Goal: Communication & Community: Answer question/provide support

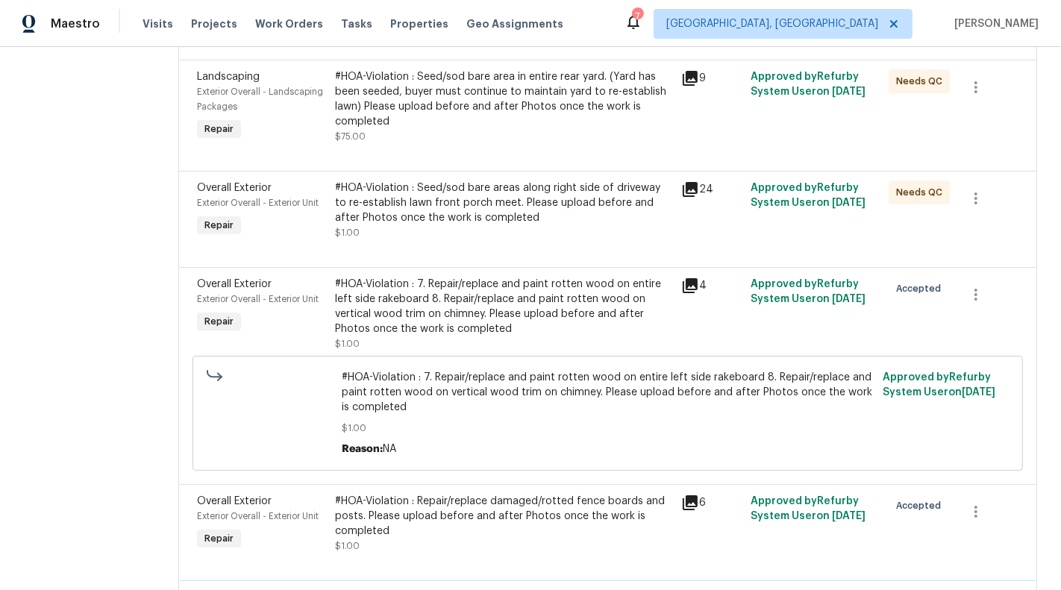
scroll to position [440, 0]
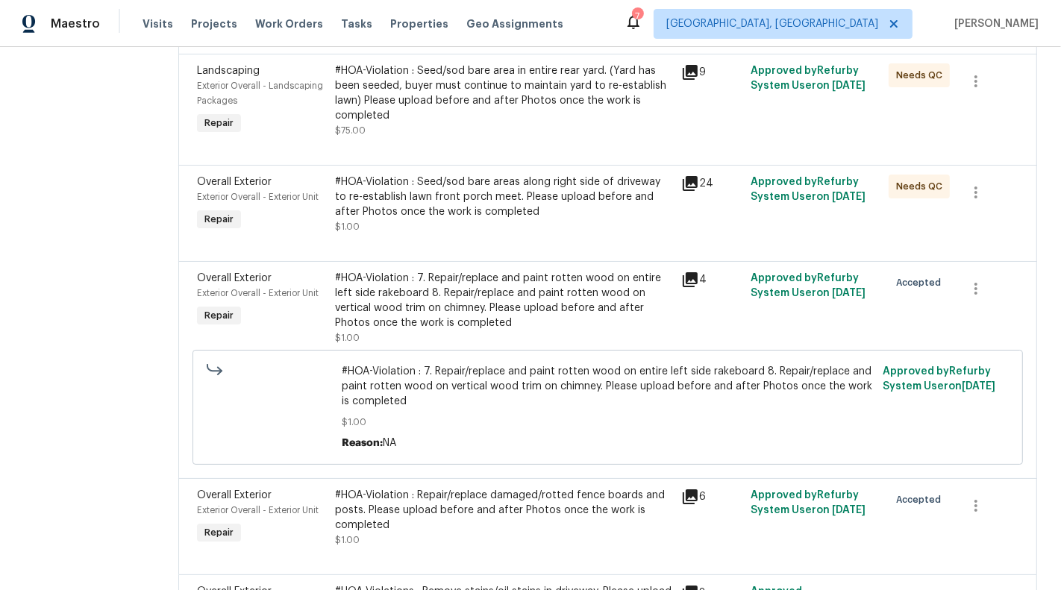
click at [506, 310] on div "#HOA-Violation : 7. Repair/replace and paint rotten wood on entire left side ra…" at bounding box center [503, 301] width 337 height 60
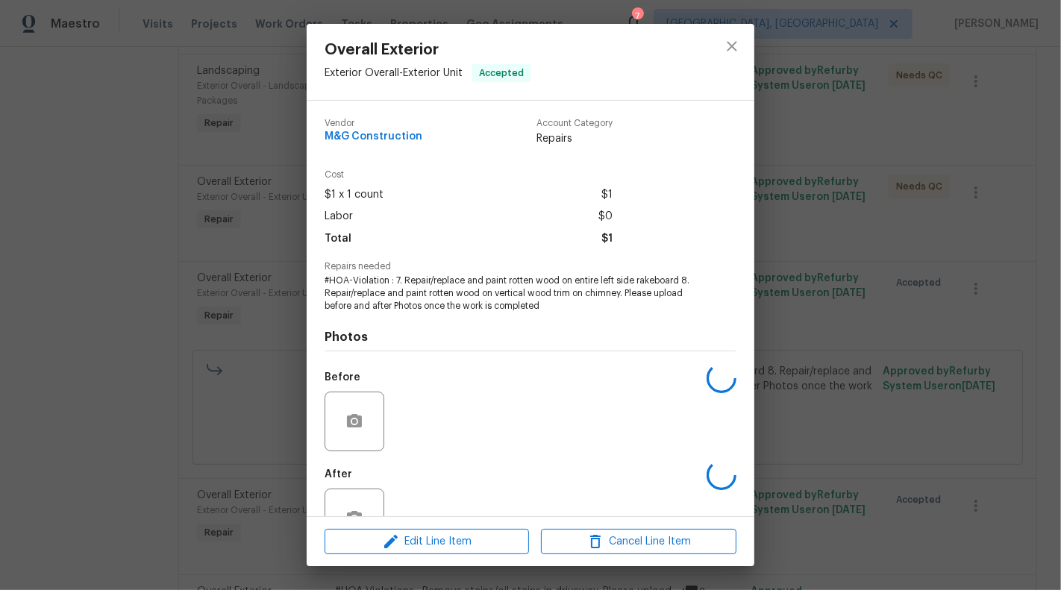
scroll to position [47, 0]
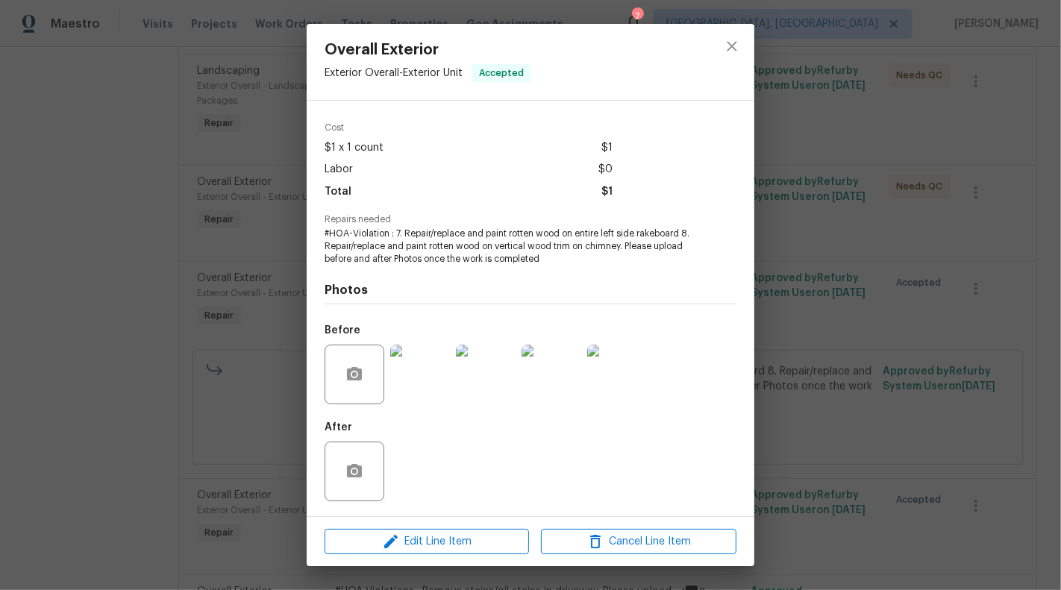
click at [125, 360] on div "Overall Exterior Exterior Overall - Exterior Unit Accepted Vendor M&G Construct…" at bounding box center [530, 295] width 1061 height 590
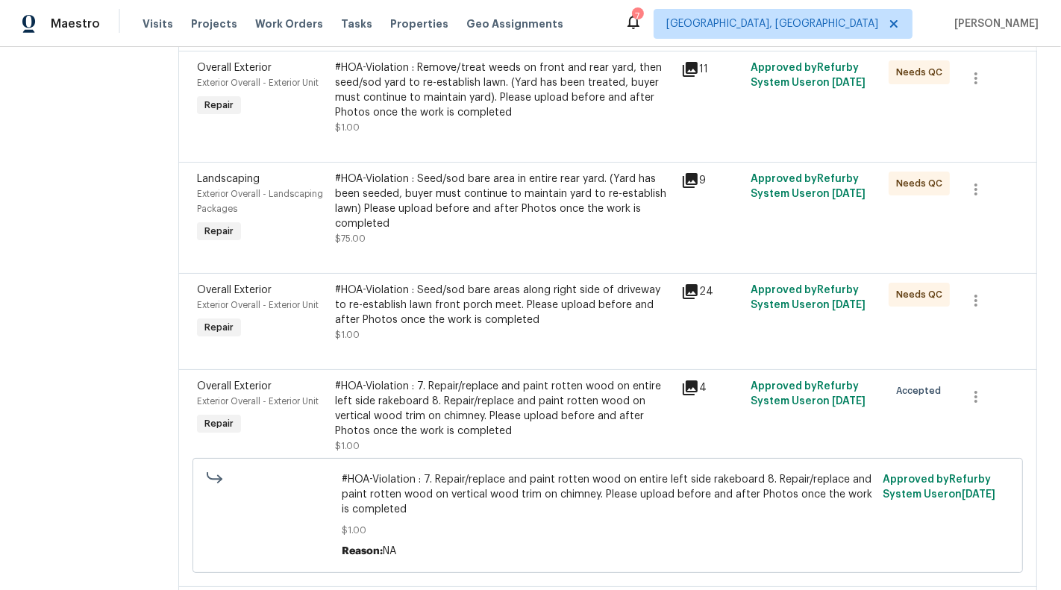
scroll to position [167, 0]
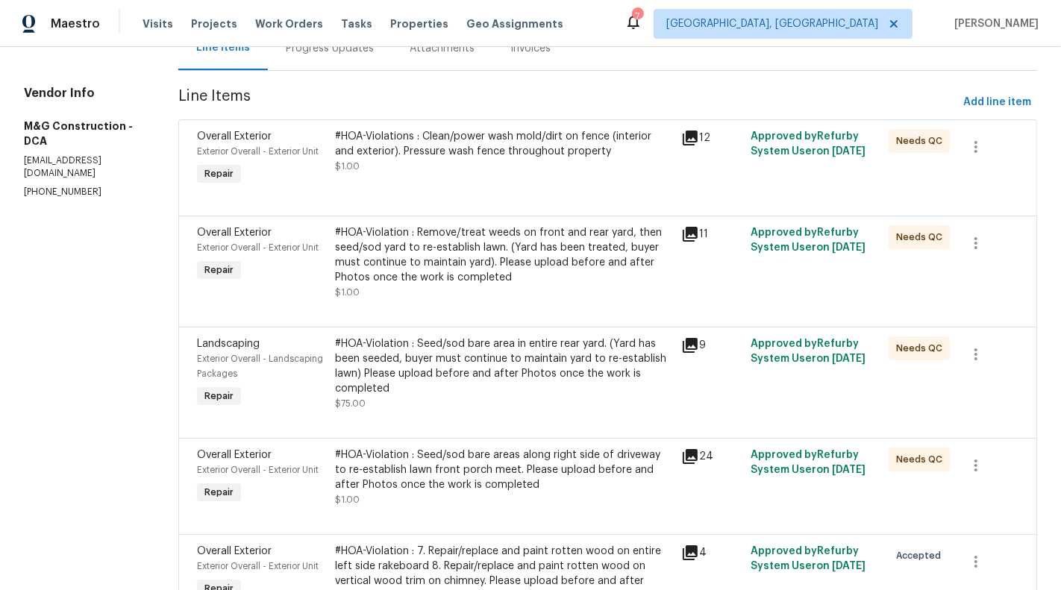
click at [419, 180] on div "#HOA-Violations : Clean/power wash mold/dirt on fence (interior and exterior). …" at bounding box center [503, 159] width 346 height 69
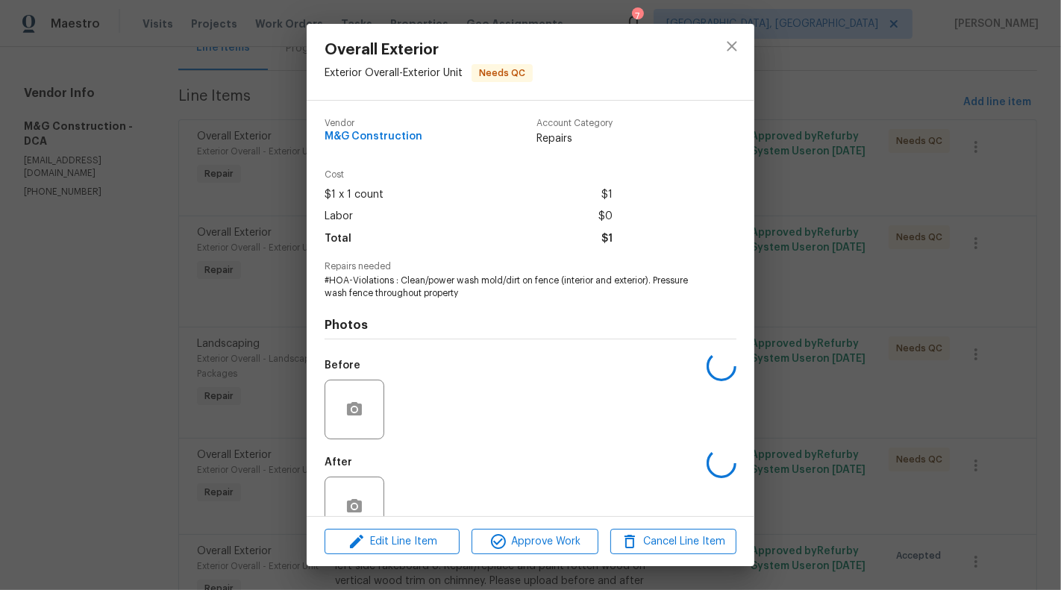
scroll to position [35, 0]
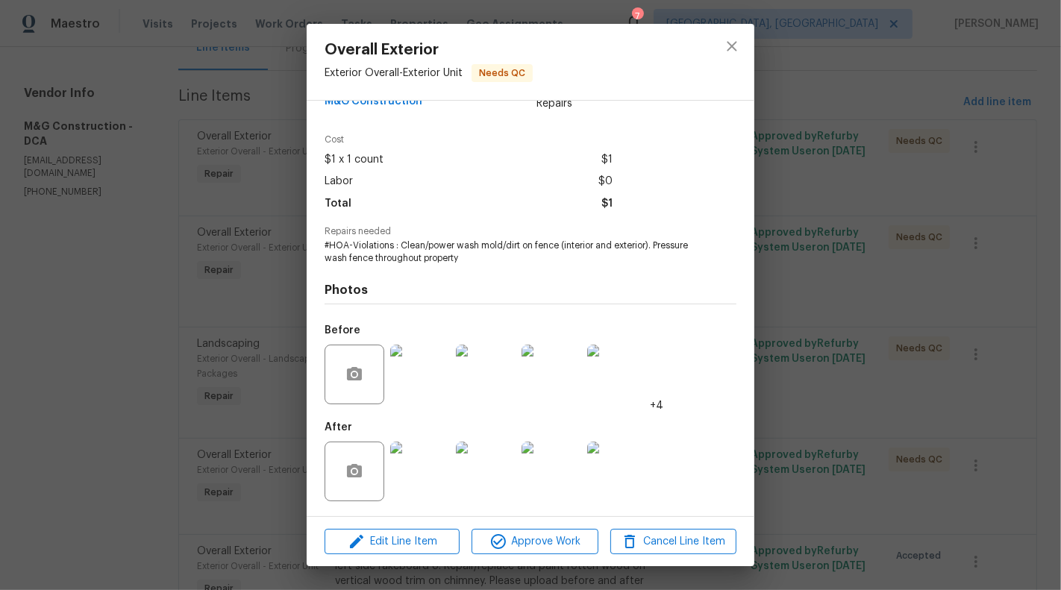
click at [418, 465] on img at bounding box center [420, 472] width 60 height 60
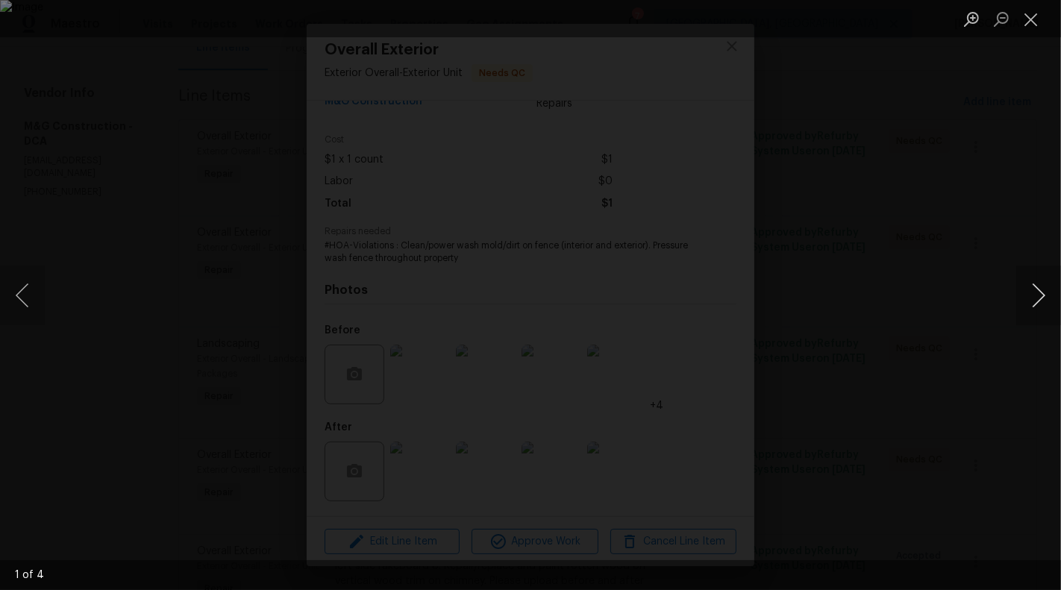
click at [1045, 293] on button "Next image" at bounding box center [1038, 296] width 45 height 60
click at [1025, 22] on button "Close lightbox" at bounding box center [1031, 19] width 30 height 26
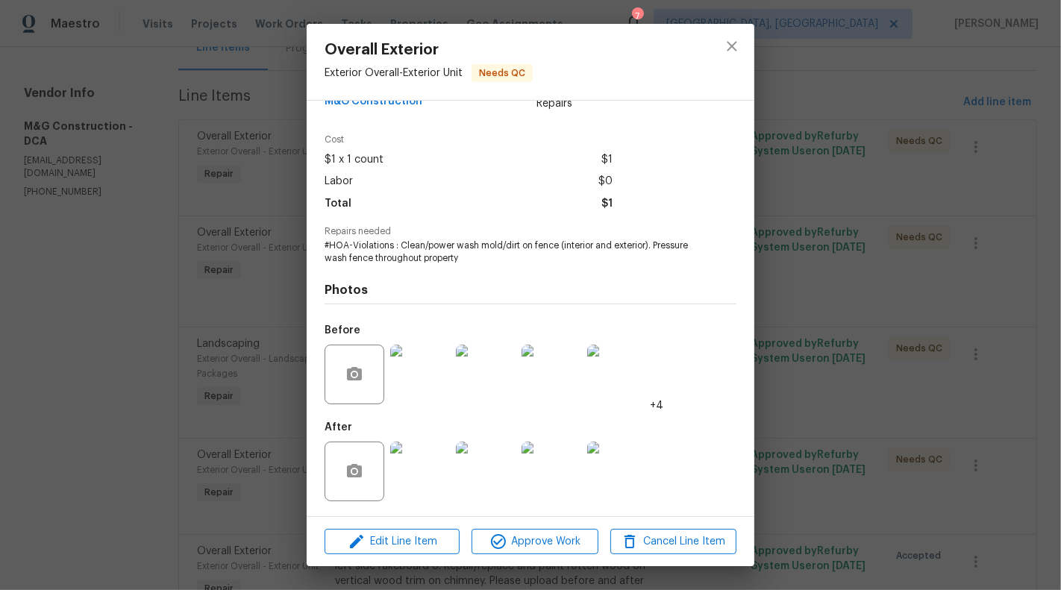
click at [424, 467] on img at bounding box center [420, 472] width 60 height 60
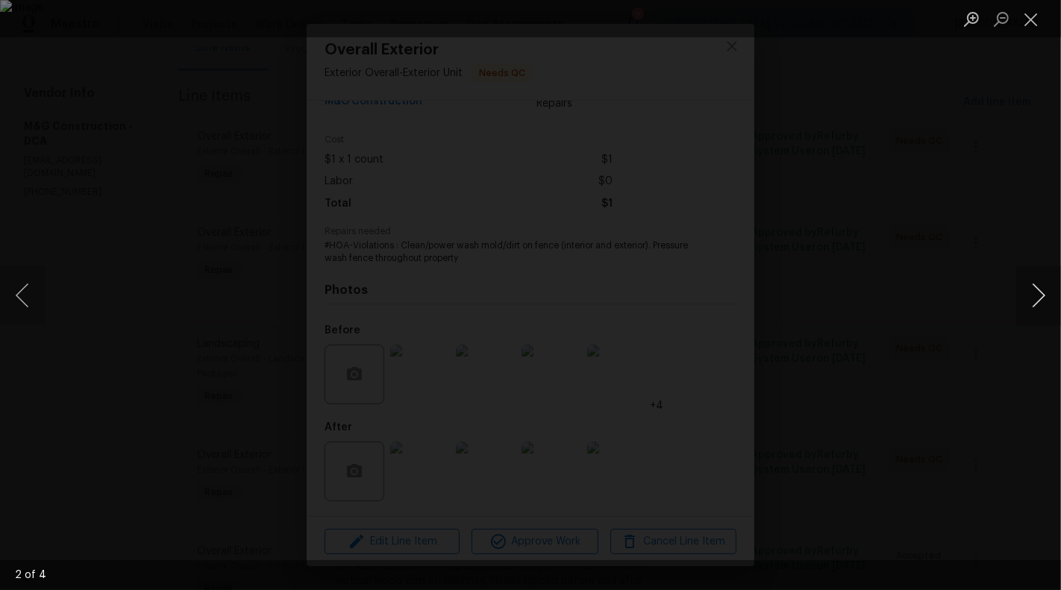
click at [1044, 301] on button "Next image" at bounding box center [1038, 296] width 45 height 60
click at [1049, 278] on button "Next image" at bounding box center [1038, 296] width 45 height 60
click at [1028, 24] on button "Close lightbox" at bounding box center [1031, 19] width 30 height 26
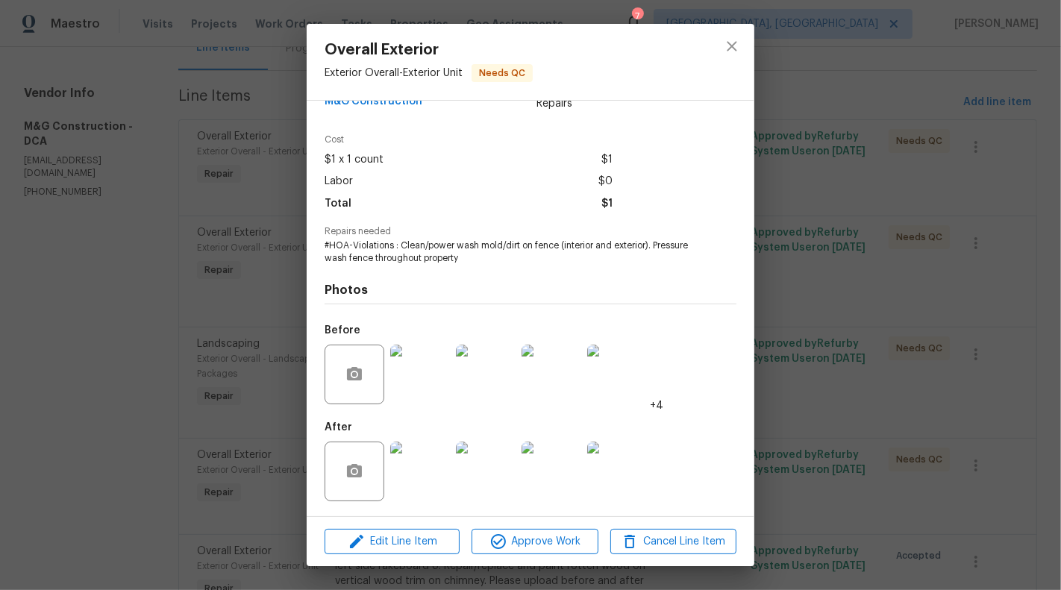
click at [127, 385] on div "Overall Exterior Exterior Overall - Exterior Unit Needs QC Vendor M&G Construct…" at bounding box center [530, 295] width 1061 height 590
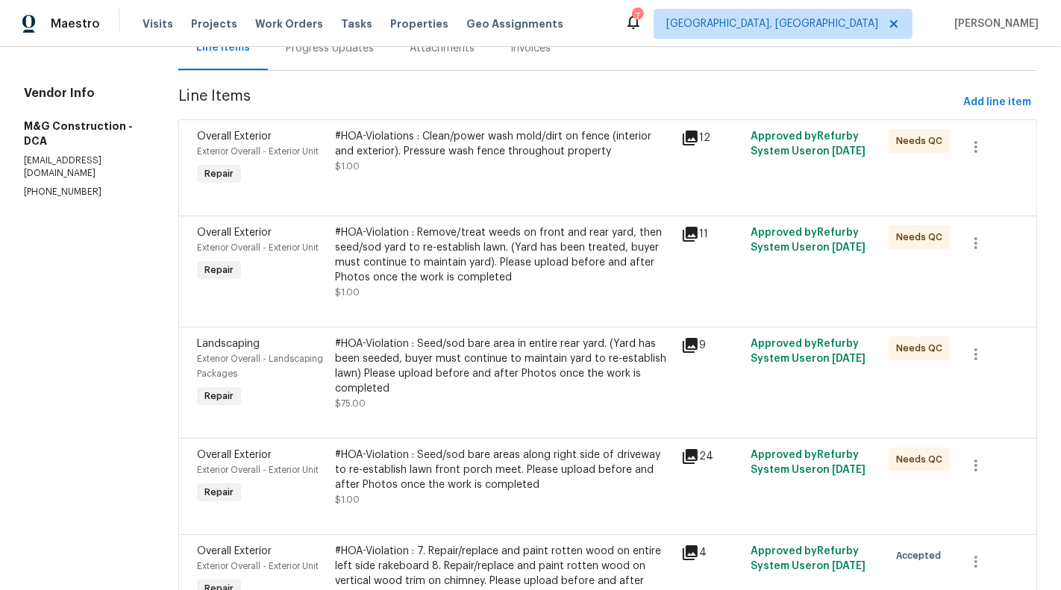
scroll to position [175, 0]
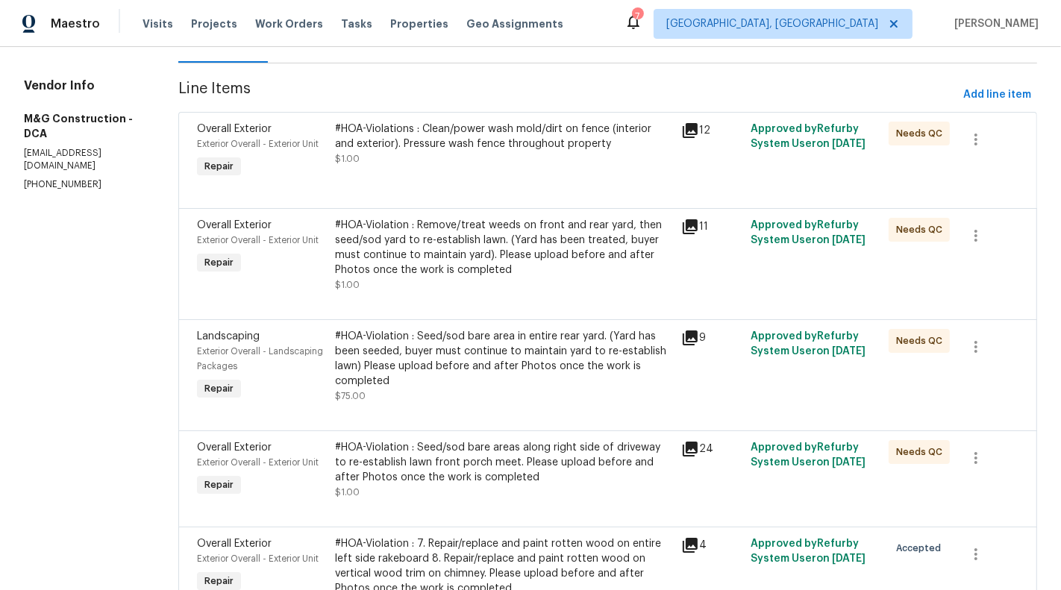
click at [490, 250] on div "#HOA-Violation : Remove/treat weeds on front and rear yard, then seed/sod yard …" at bounding box center [503, 248] width 337 height 60
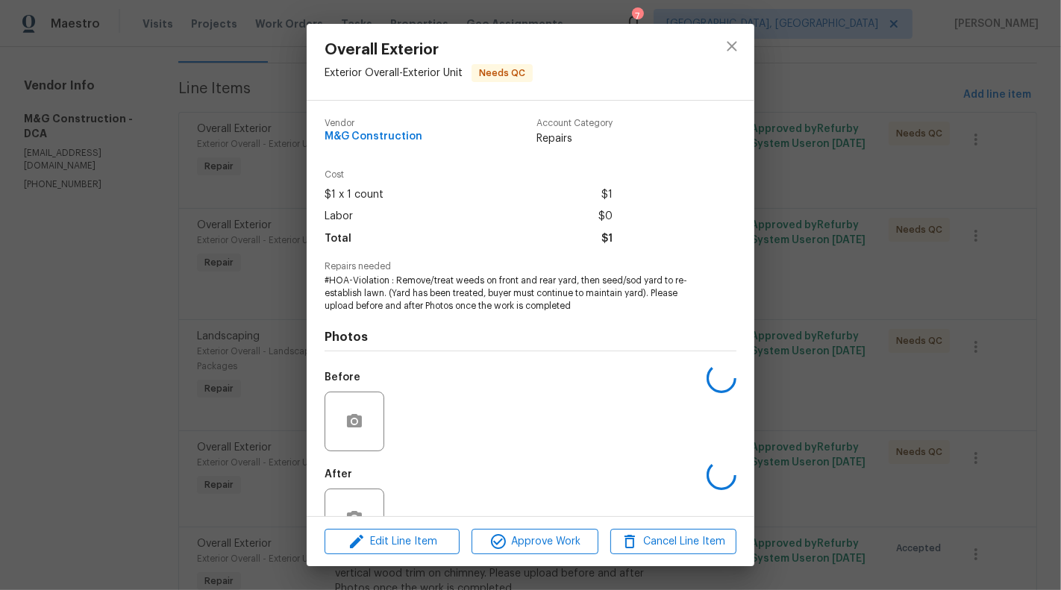
scroll to position [47, 0]
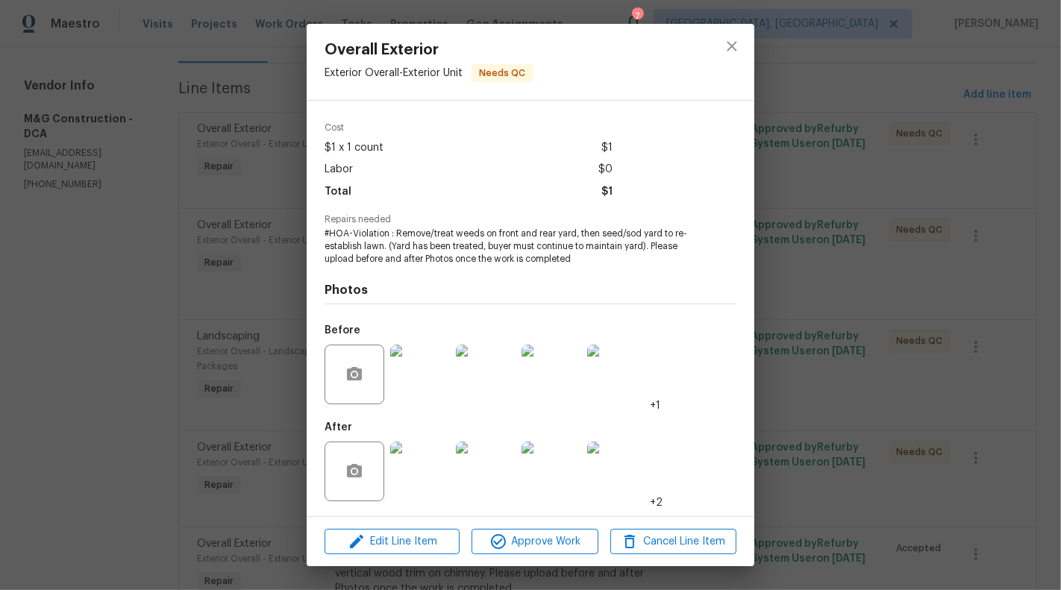
click at [422, 386] on img at bounding box center [420, 375] width 60 height 60
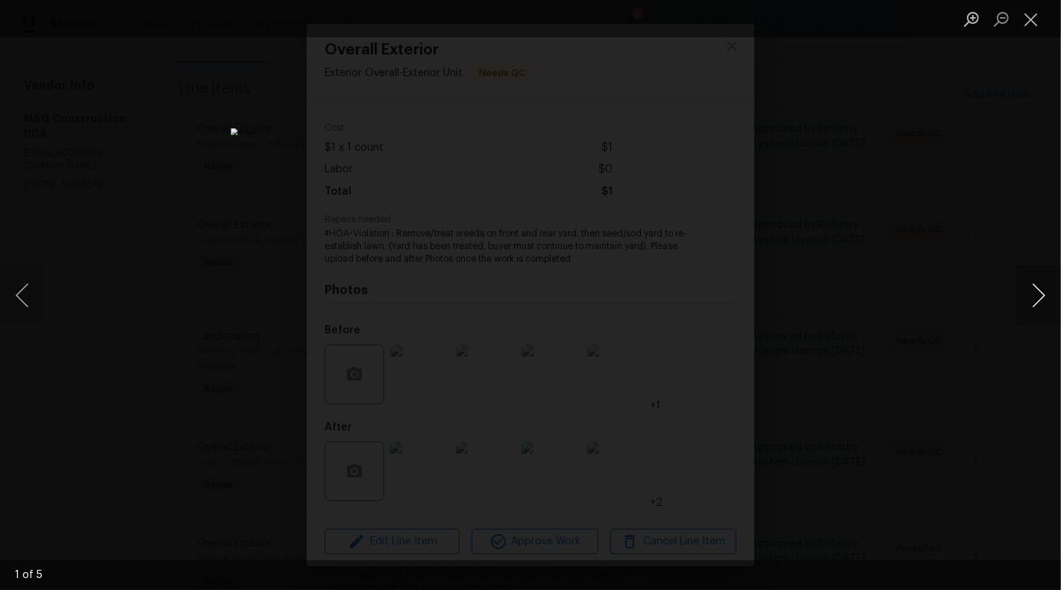
click at [1037, 283] on button "Next image" at bounding box center [1038, 296] width 45 height 60
click at [1034, 11] on button "Close lightbox" at bounding box center [1031, 19] width 30 height 26
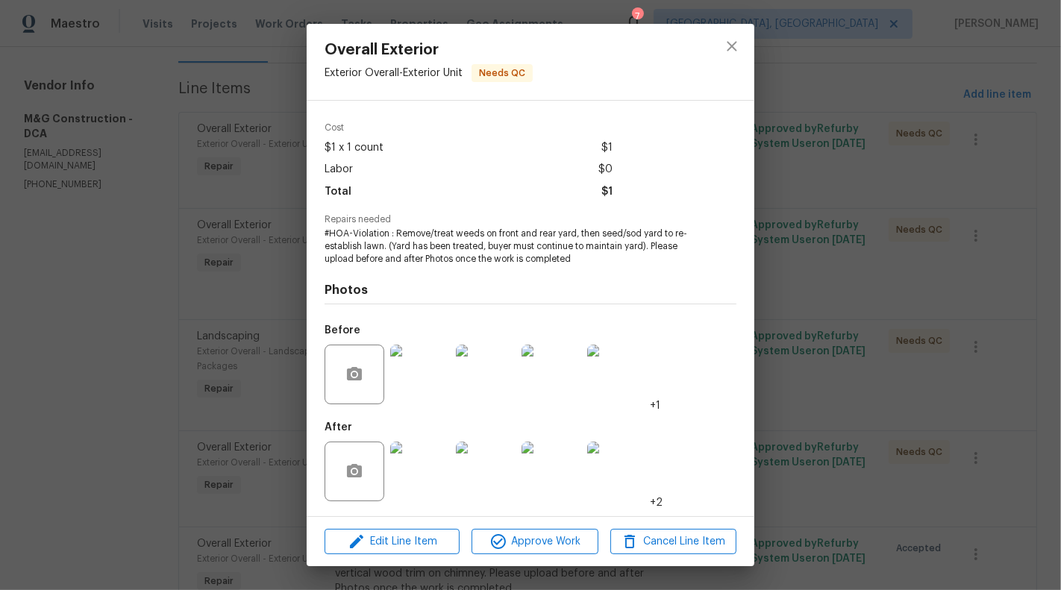
click at [427, 473] on img at bounding box center [420, 472] width 60 height 60
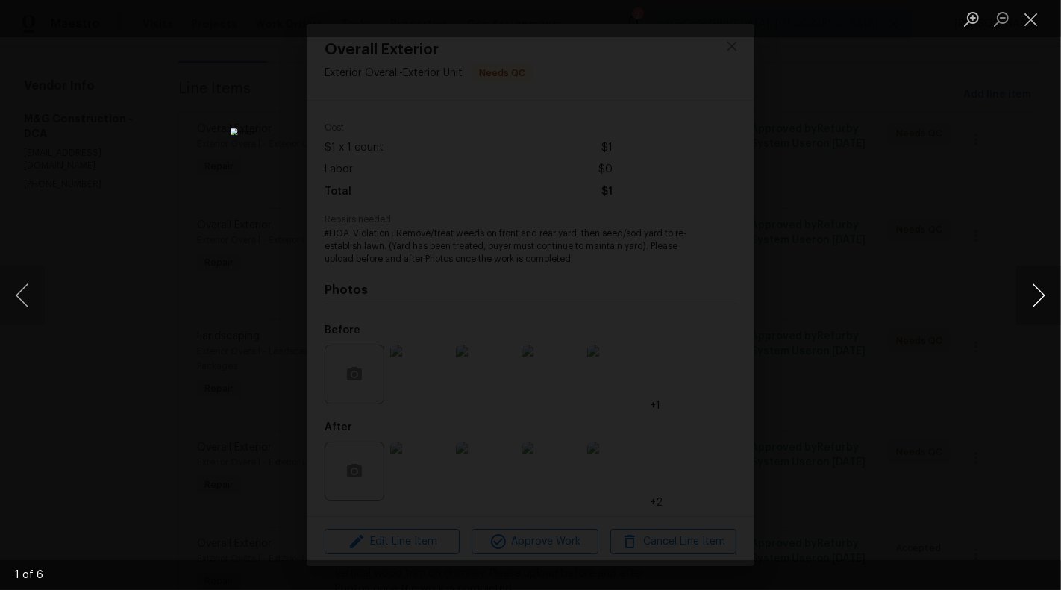
click at [1060, 295] on button "Next image" at bounding box center [1038, 296] width 45 height 60
click at [1032, 296] on button "Next image" at bounding box center [1038, 296] width 45 height 60
click at [1026, 280] on button "Next image" at bounding box center [1038, 296] width 45 height 60
click at [1035, 285] on button "Next image" at bounding box center [1038, 296] width 45 height 60
click at [1040, 283] on button "Next image" at bounding box center [1038, 296] width 45 height 60
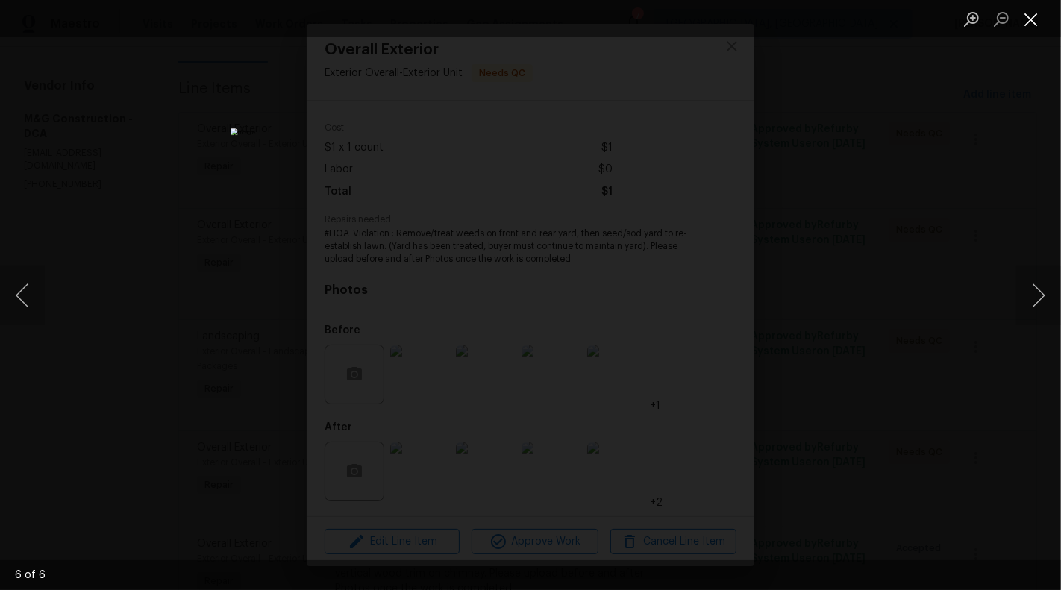
click at [1028, 16] on button "Close lightbox" at bounding box center [1031, 19] width 30 height 26
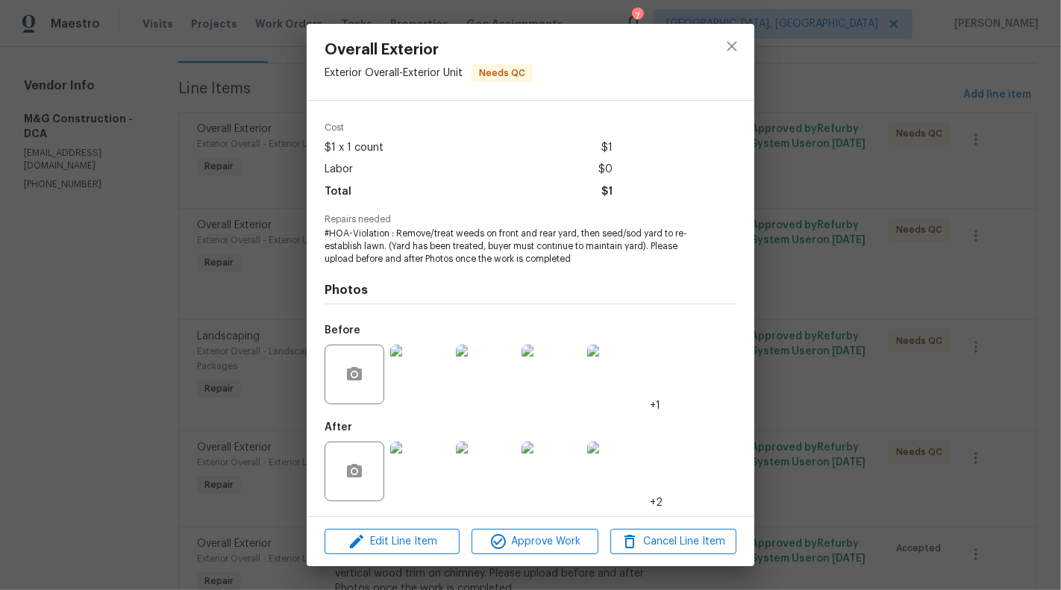
click at [912, 327] on div "Overall Exterior Exterior Overall - Exterior Unit Needs QC Vendor M&G Construct…" at bounding box center [530, 295] width 1061 height 590
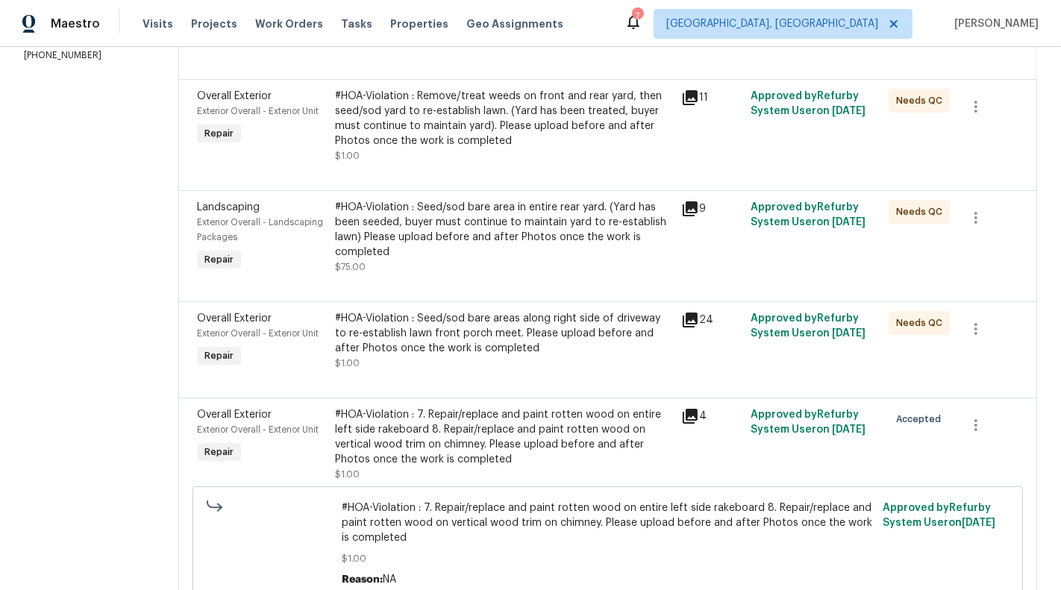
scroll to position [326, 0]
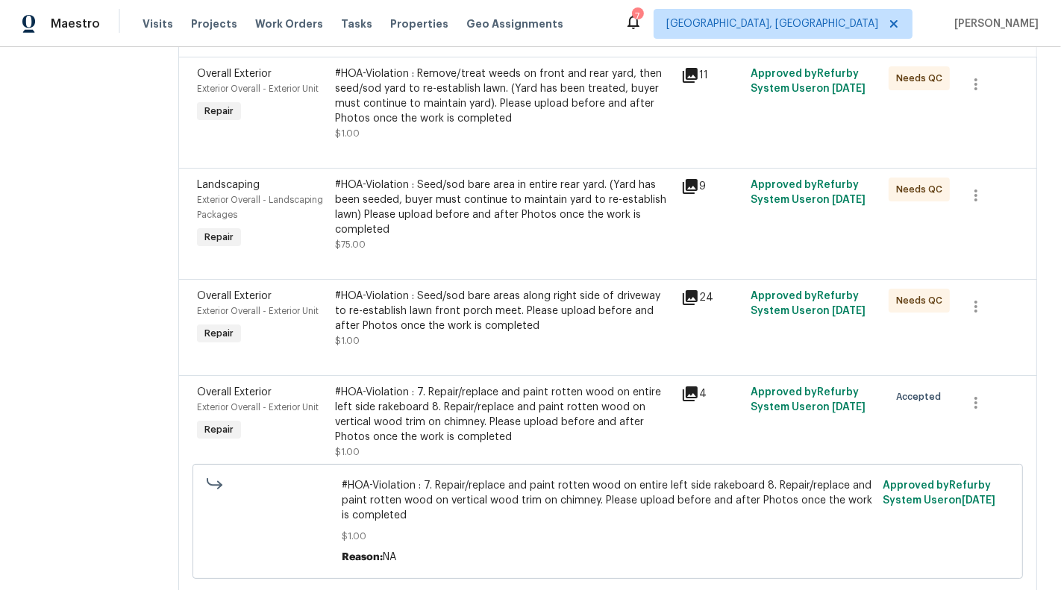
click at [438, 185] on div "#HOA-Violation : Seed/sod bare area in entire rear yard. (Yard has been seeded,…" at bounding box center [503, 208] width 337 height 60
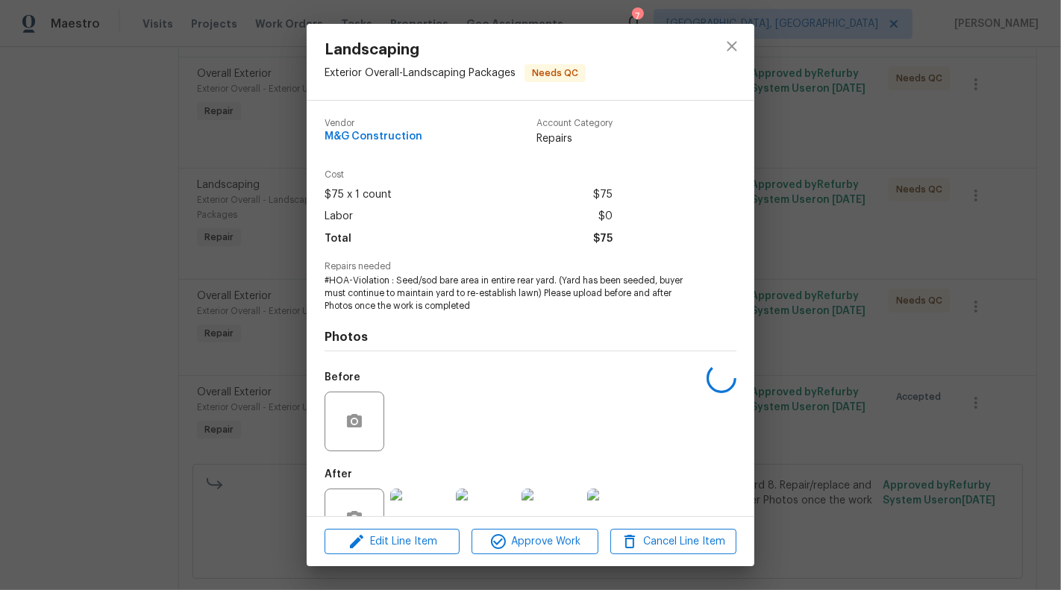
scroll to position [47, 0]
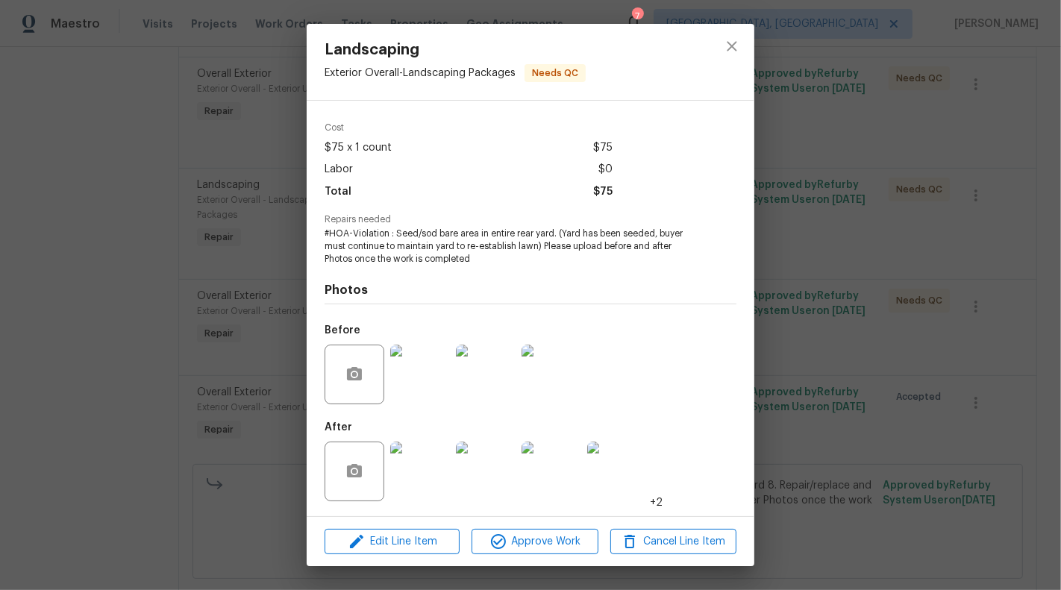
click at [426, 474] on img at bounding box center [420, 472] width 60 height 60
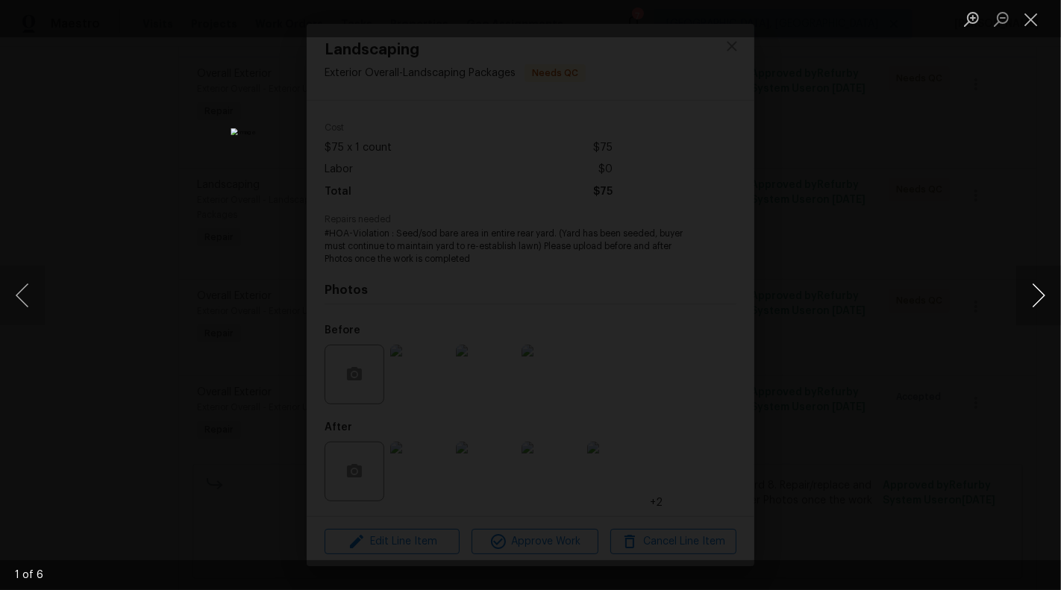
click at [1035, 292] on button "Next image" at bounding box center [1038, 296] width 45 height 60
click at [1040, 295] on button "Next image" at bounding box center [1038, 296] width 45 height 60
click at [1033, 283] on button "Next image" at bounding box center [1038, 296] width 45 height 60
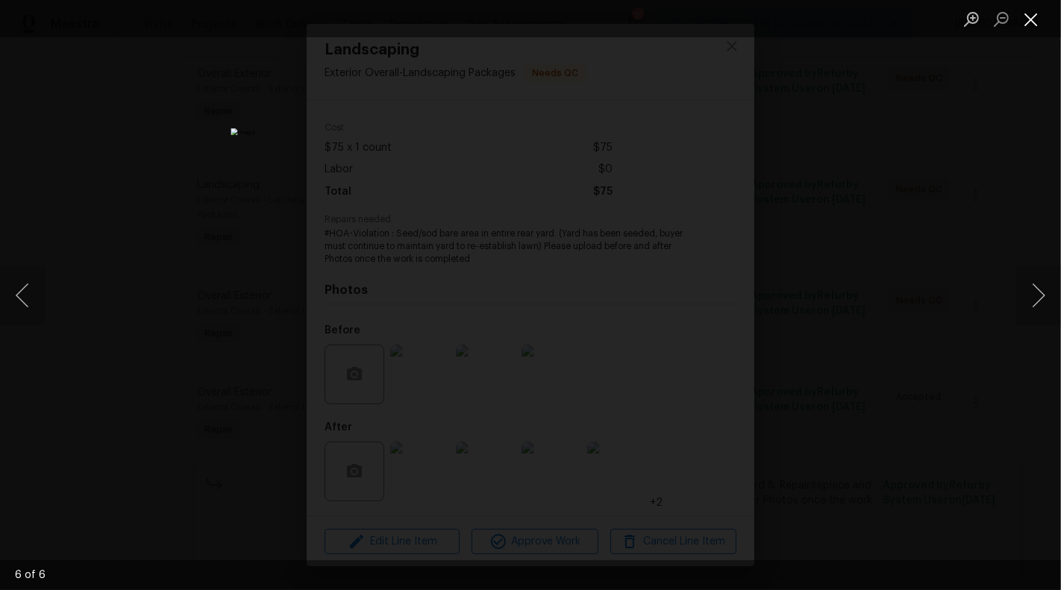
click at [1036, 23] on button "Close lightbox" at bounding box center [1031, 19] width 30 height 26
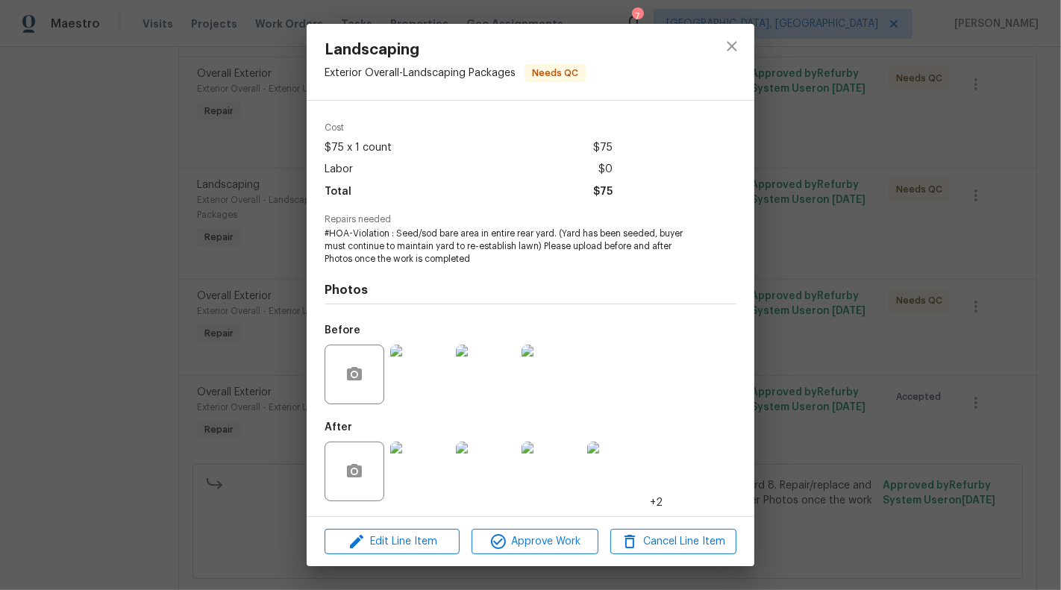
click at [952, 289] on div "Landscaping Exterior Overall - Landscaping Packages Needs QC Vendor M&G Constru…" at bounding box center [530, 295] width 1061 height 590
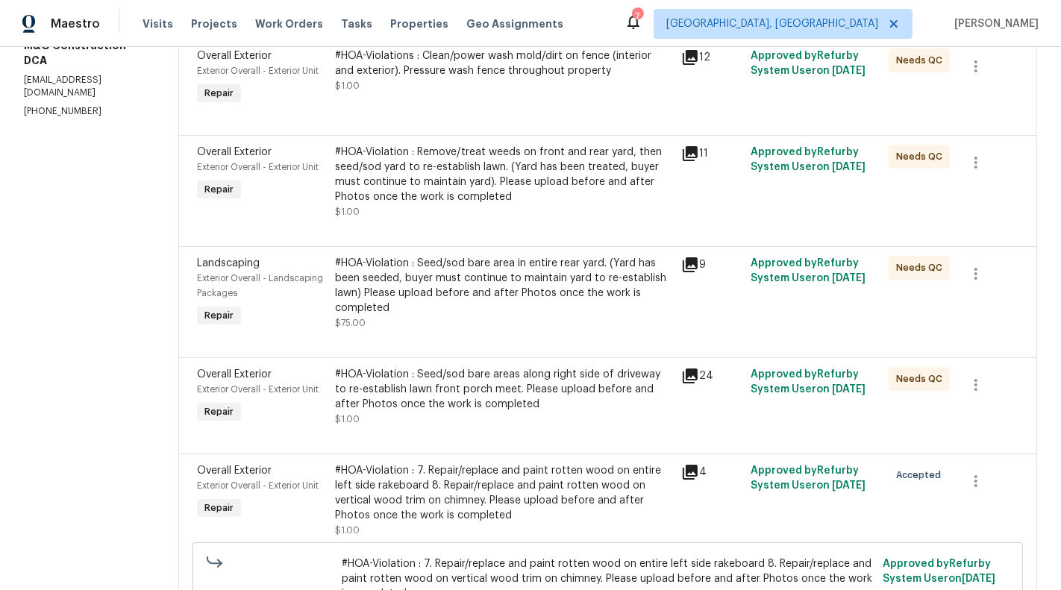
scroll to position [234, 0]
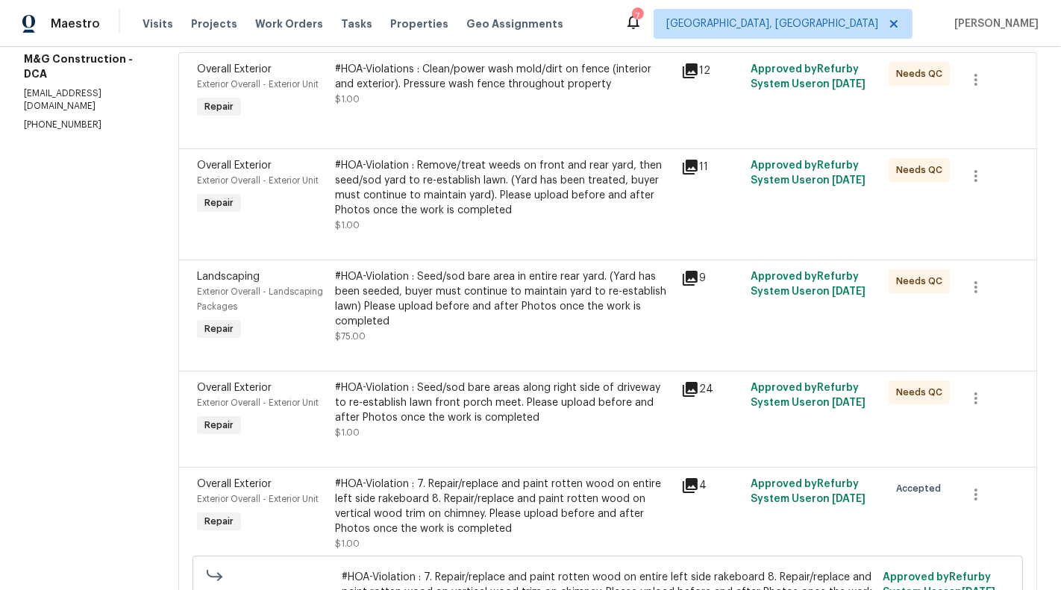
click at [430, 427] on div "#HOA-Violation : Seed/sod bare areas along right side of driveway to re-establi…" at bounding box center [503, 410] width 337 height 60
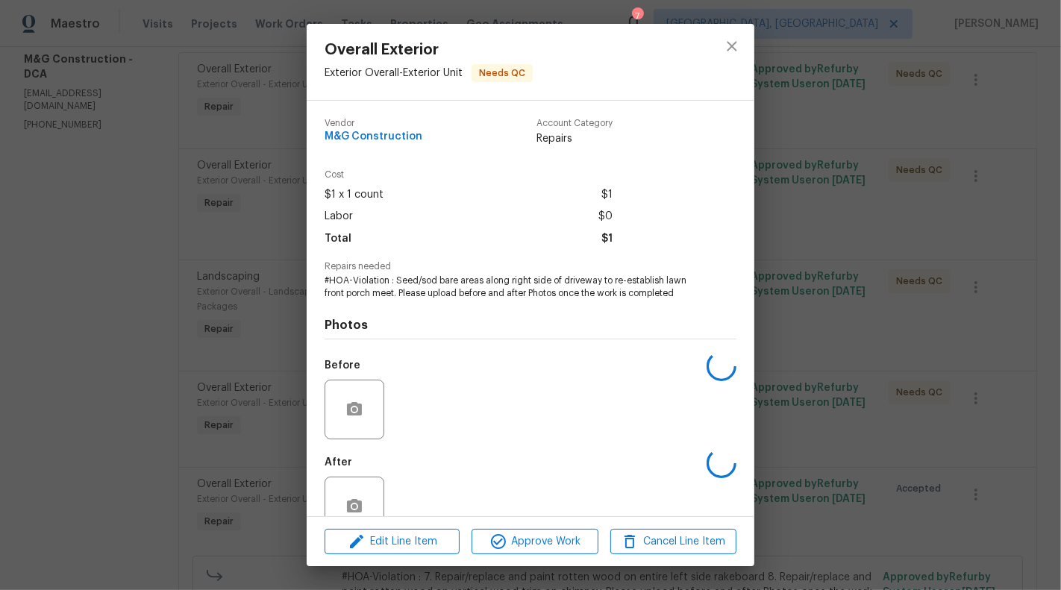
scroll to position [35, 0]
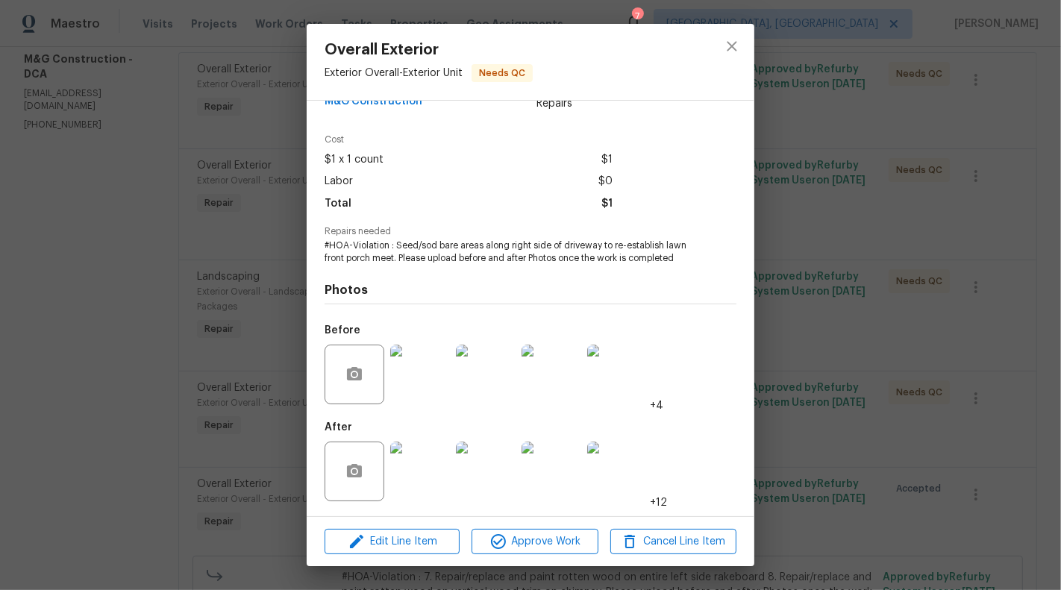
click at [428, 471] on img at bounding box center [420, 472] width 60 height 60
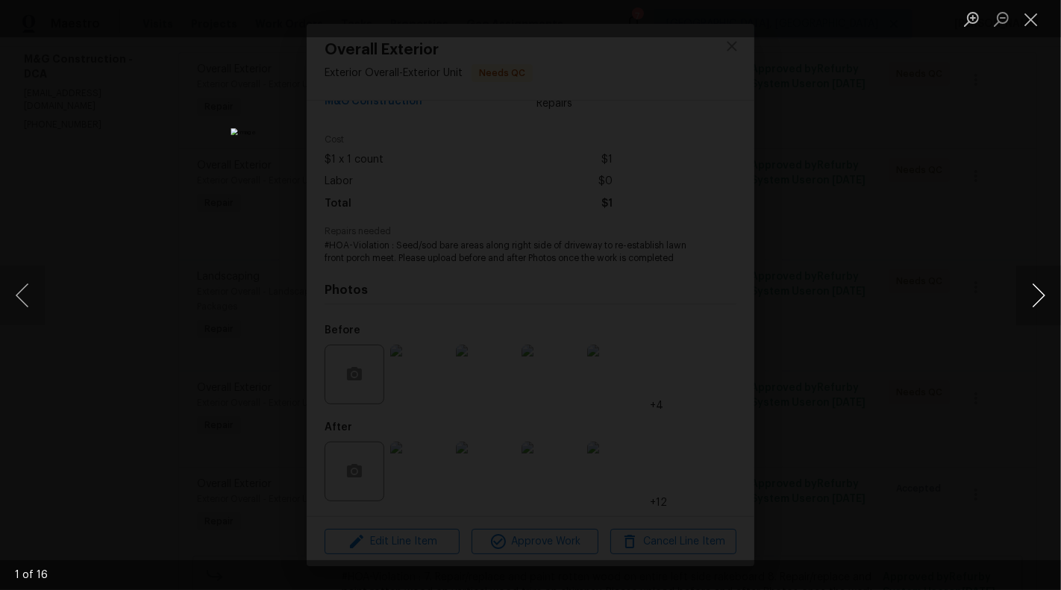
click at [1043, 290] on button "Next image" at bounding box center [1038, 296] width 45 height 60
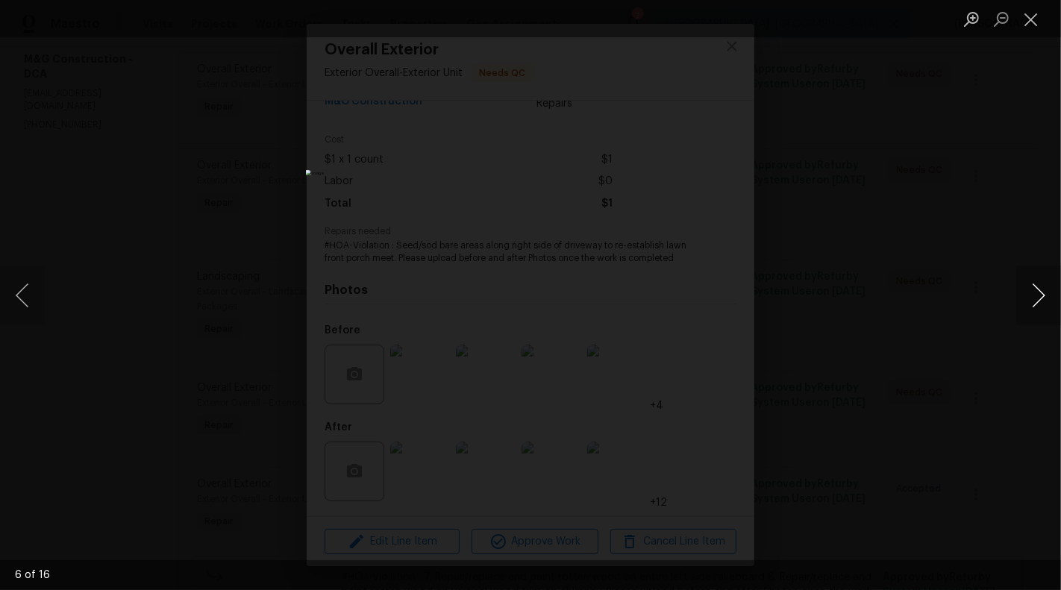
click at [1044, 297] on button "Next image" at bounding box center [1038, 296] width 45 height 60
click at [1037, 294] on button "Next image" at bounding box center [1038, 296] width 45 height 60
click at [1037, 295] on button "Next image" at bounding box center [1038, 296] width 45 height 60
click at [1040, 298] on button "Next image" at bounding box center [1038, 296] width 45 height 60
click at [1051, 295] on button "Next image" at bounding box center [1038, 296] width 45 height 60
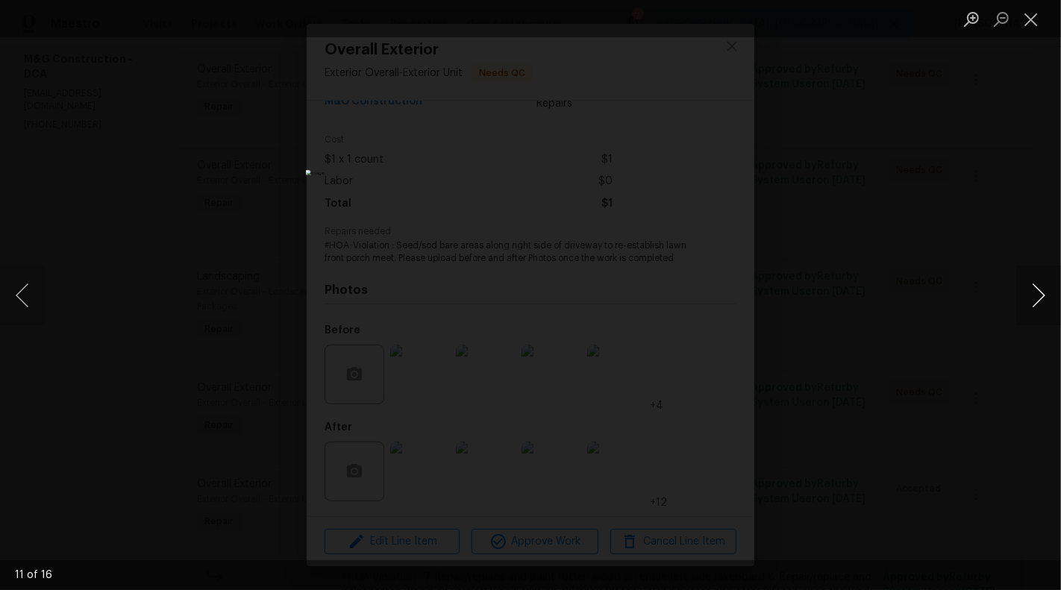
click at [1051, 295] on button "Next image" at bounding box center [1038, 296] width 45 height 60
click at [1047, 294] on button "Next image" at bounding box center [1038, 296] width 45 height 60
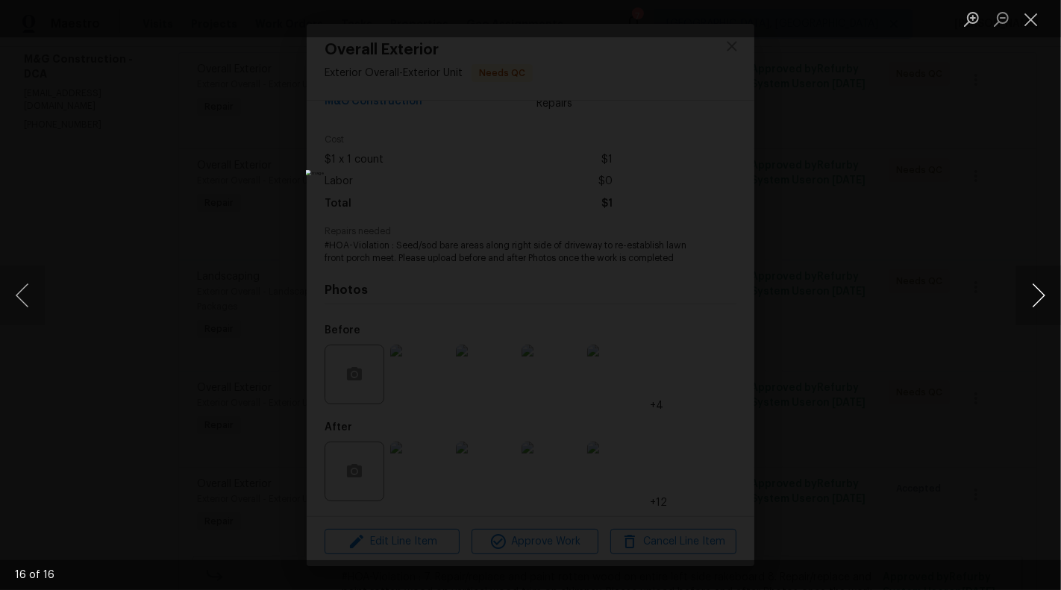
click at [1047, 294] on button "Next image" at bounding box center [1038, 296] width 45 height 60
click at [1030, 26] on button "Close lightbox" at bounding box center [1031, 19] width 30 height 26
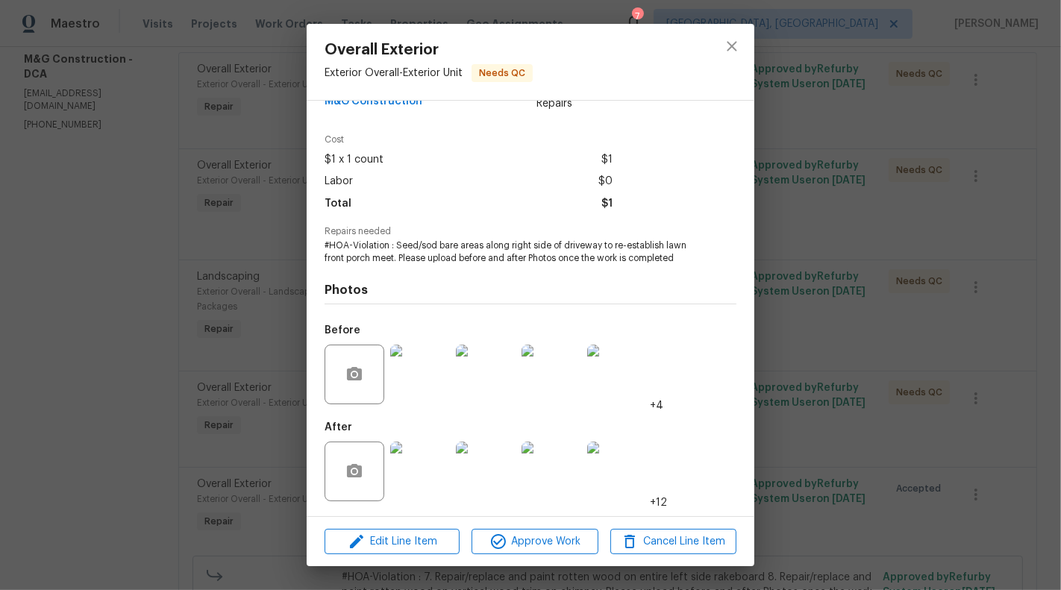
click at [53, 298] on div "Overall Exterior Exterior Overall - Exterior Unit Needs QC Vendor M&G Construct…" at bounding box center [530, 295] width 1061 height 590
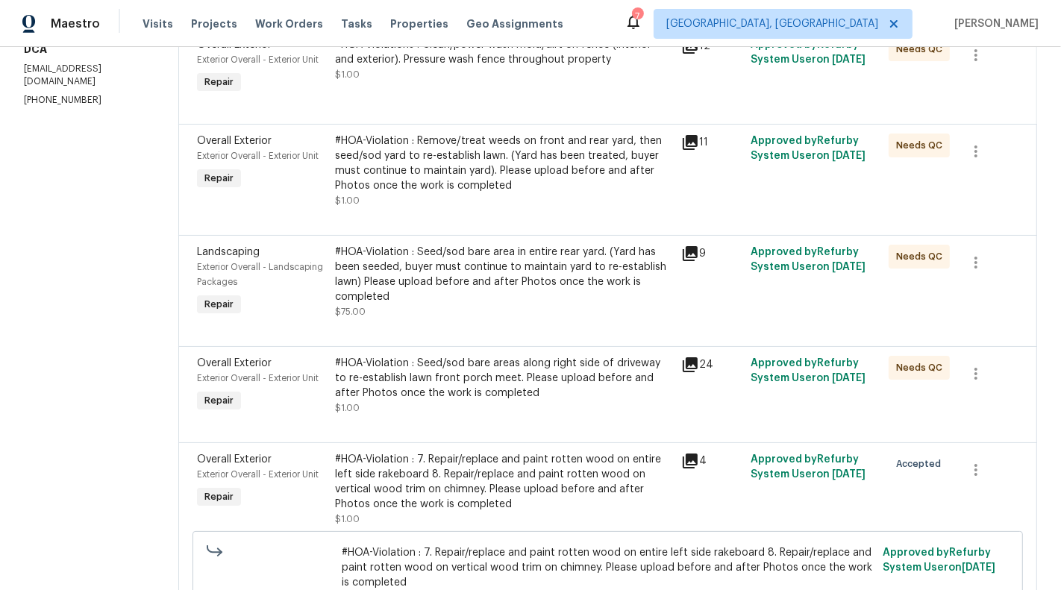
scroll to position [285, 0]
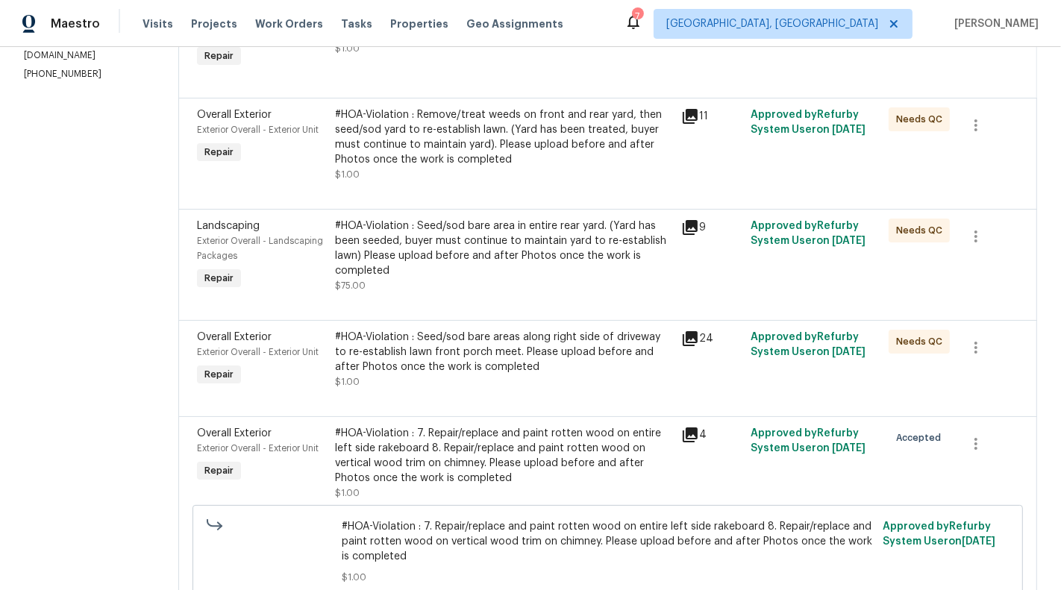
click at [470, 347] on div "#HOA-Violation : Seed/sod bare areas along right side of driveway to re-establi…" at bounding box center [503, 352] width 337 height 45
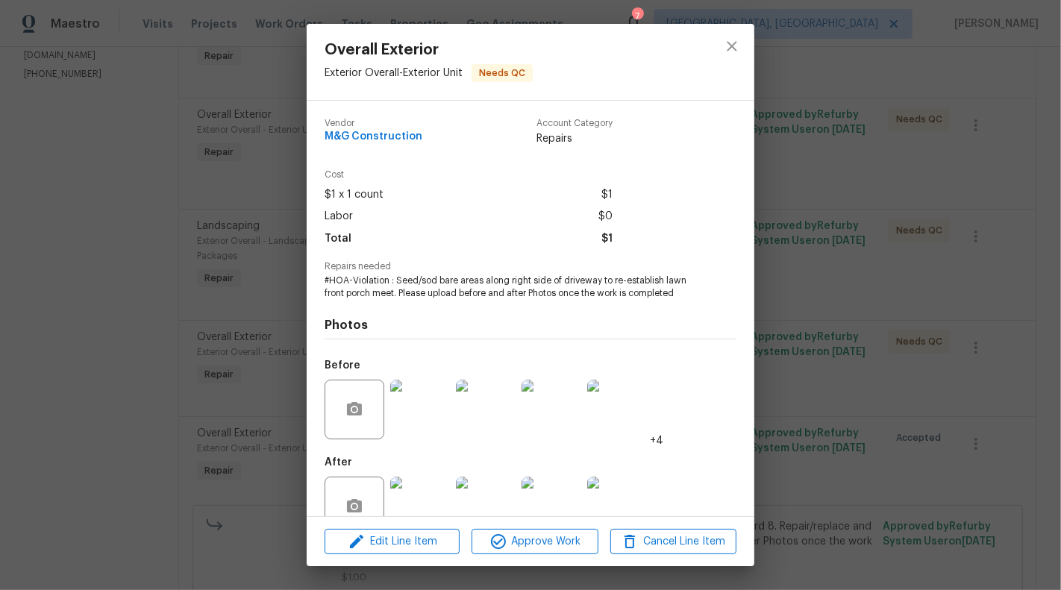
scroll to position [35, 0]
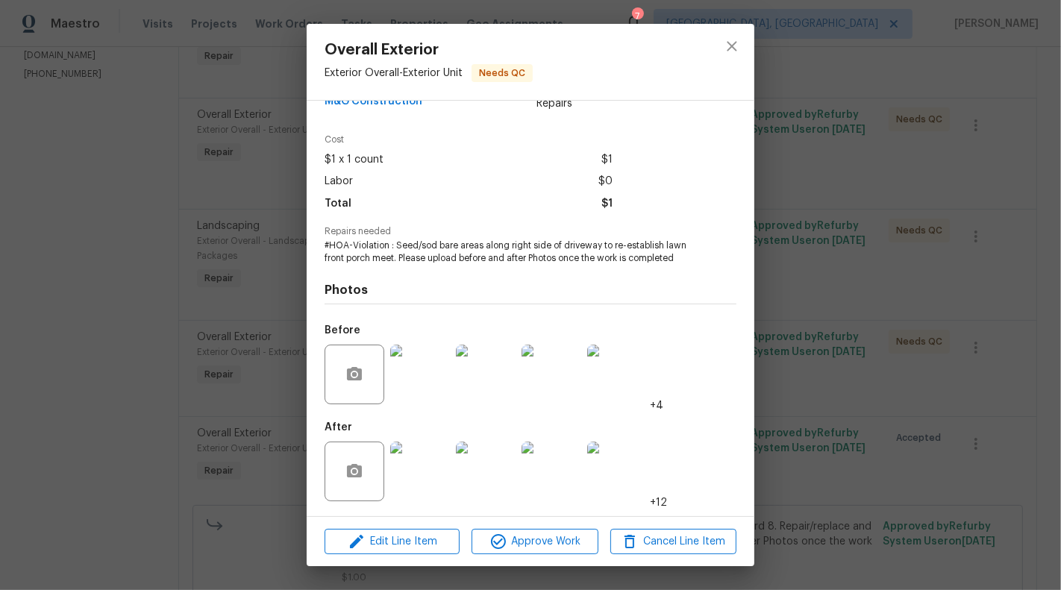
click at [203, 382] on div "Overall Exterior Exterior Overall - Exterior Unit Needs QC Vendor M&G Construct…" at bounding box center [530, 295] width 1061 height 590
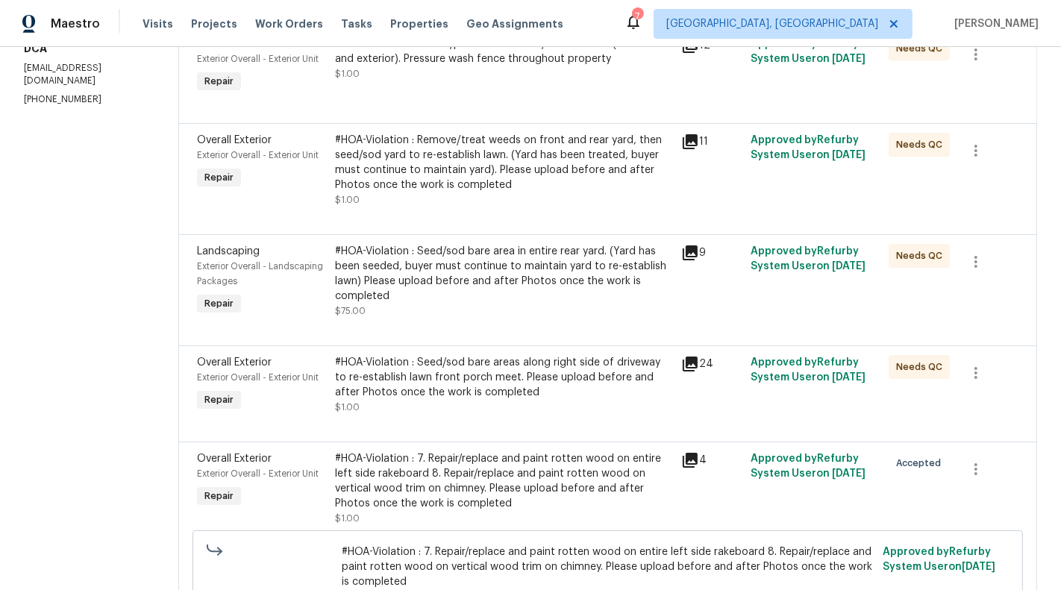
scroll to position [0, 0]
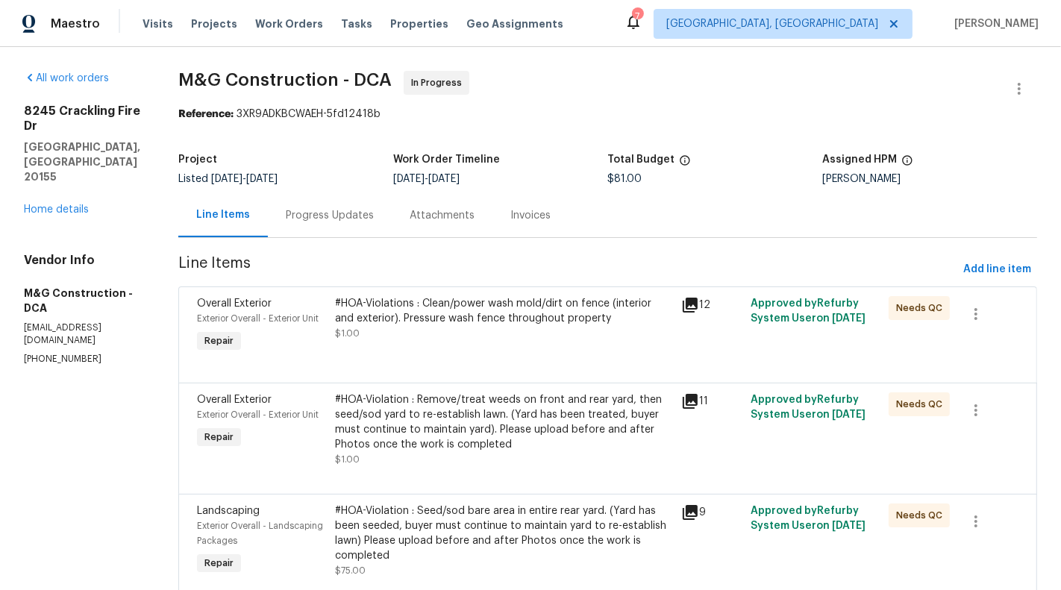
click at [318, 193] on div "Progress Updates" at bounding box center [330, 215] width 124 height 44
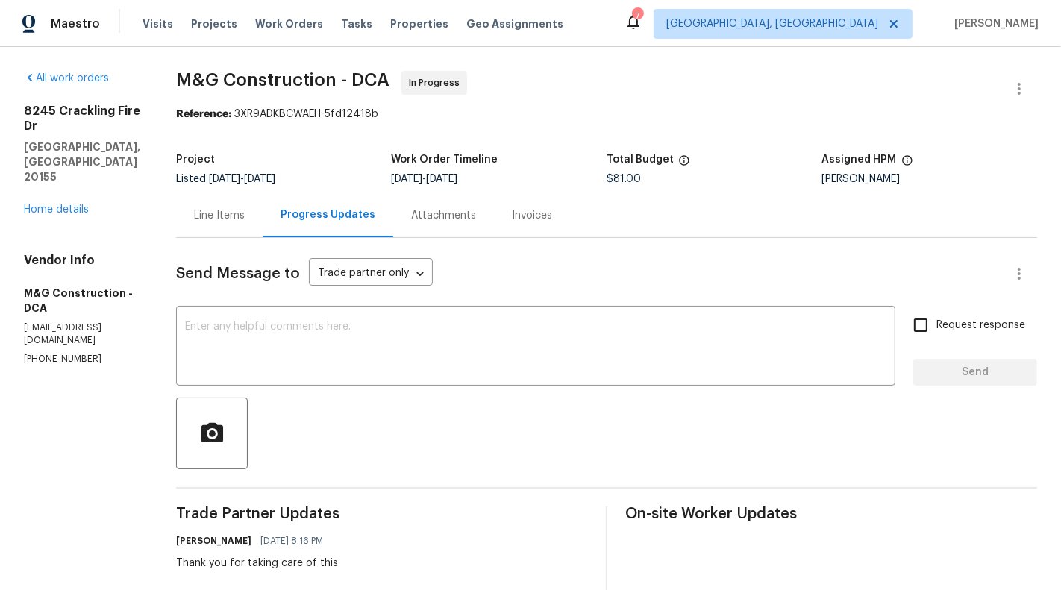
click at [213, 222] on div "Line Items" at bounding box center [219, 215] width 51 height 15
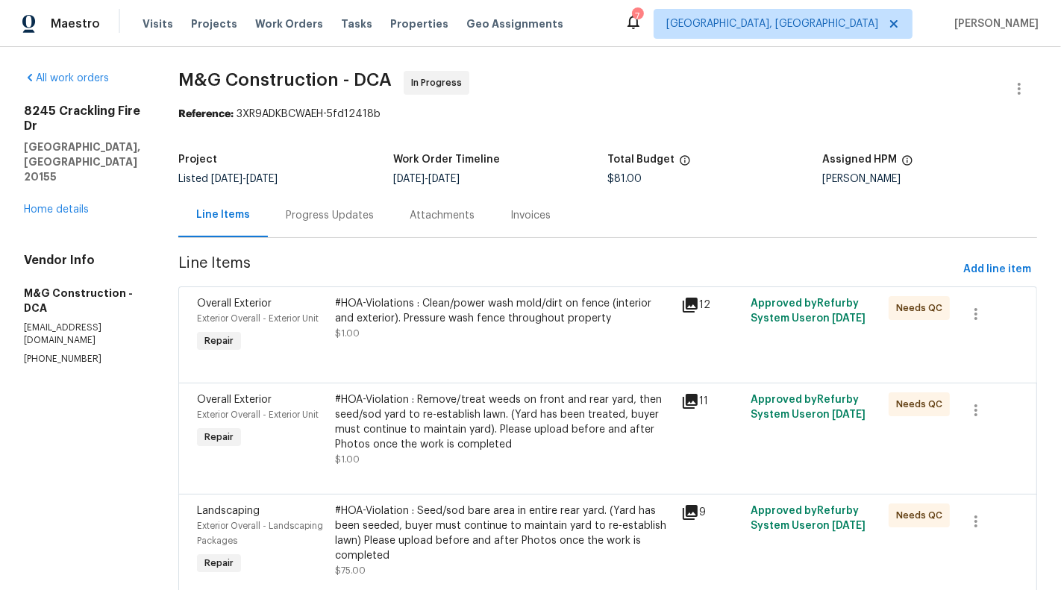
click at [470, 329] on div "#HOA-Violations : Clean/power wash mold/dirt on fence (interior and exterior). …" at bounding box center [503, 318] width 337 height 45
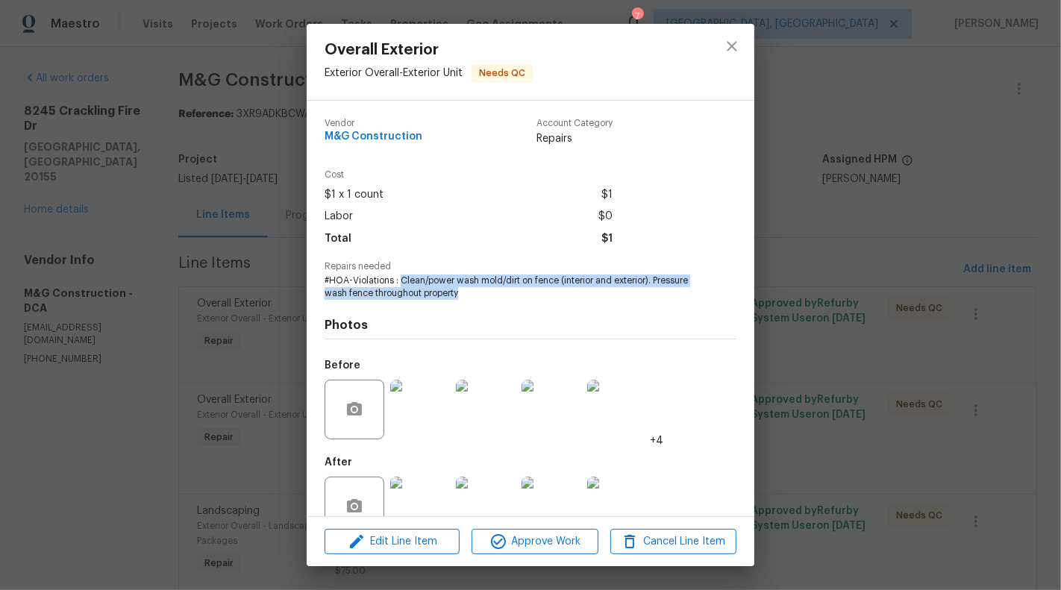
drag, startPoint x: 401, startPoint y: 280, endPoint x: 678, endPoint y: 291, distance: 276.9
click at [678, 291] on span "#HOA-Violations : Clean/power wash mold/dirt on fence (interior and exterior). …" at bounding box center [509, 286] width 371 height 25
copy span "Clean/power wash mold/dirt on fence (interior and exterior). Pressure wash fenc…"
click at [442, 278] on span "#HOA-Violations : Clean/power wash mold/dirt on fence (interior and exterior). …" at bounding box center [509, 286] width 371 height 25
click at [163, 335] on div "Overall Exterior Exterior Overall - Exterior Unit Needs QC Vendor M&G Construct…" at bounding box center [530, 295] width 1061 height 590
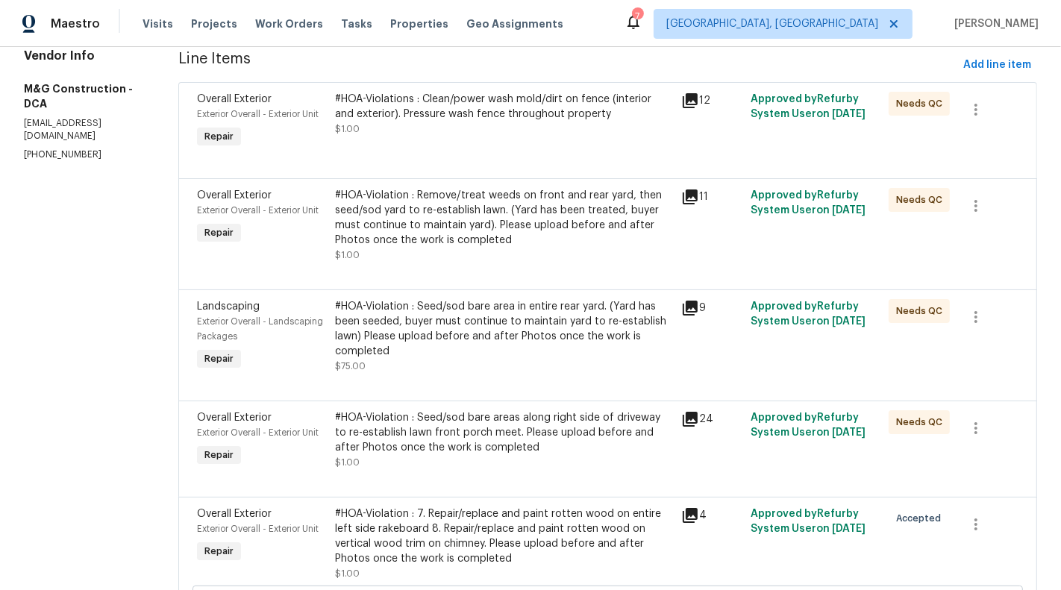
scroll to position [227, 0]
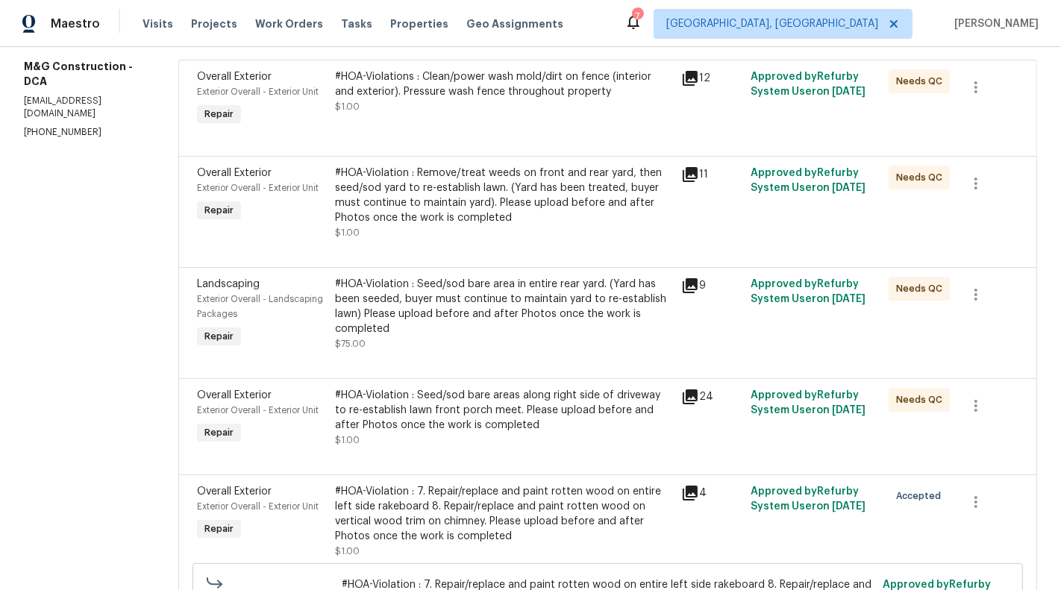
click at [460, 209] on div "#HOA-Violation : Remove/treat weeds on front and rear yard, then seed/sod yard …" at bounding box center [503, 196] width 337 height 60
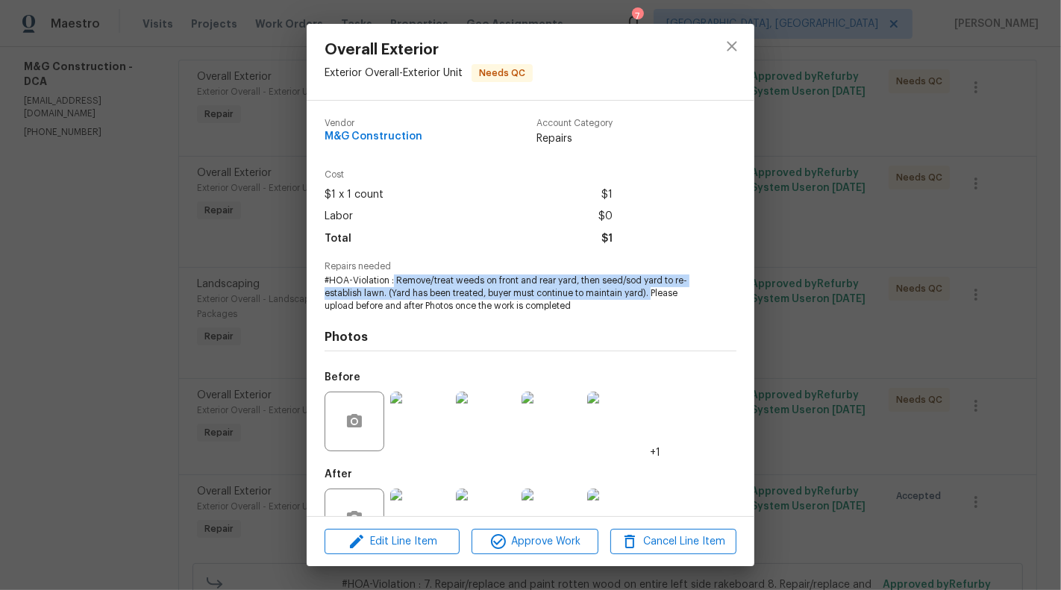
drag, startPoint x: 393, startPoint y: 283, endPoint x: 650, endPoint y: 295, distance: 257.6
click at [650, 295] on span "#HOA-Violation : Remove/treat weeds on front and rear yard, then seed/sod yard …" at bounding box center [509, 292] width 371 height 37
copy span "Remove/treat weeds on front and rear yard, then seed/sod yard to re-establish l…"
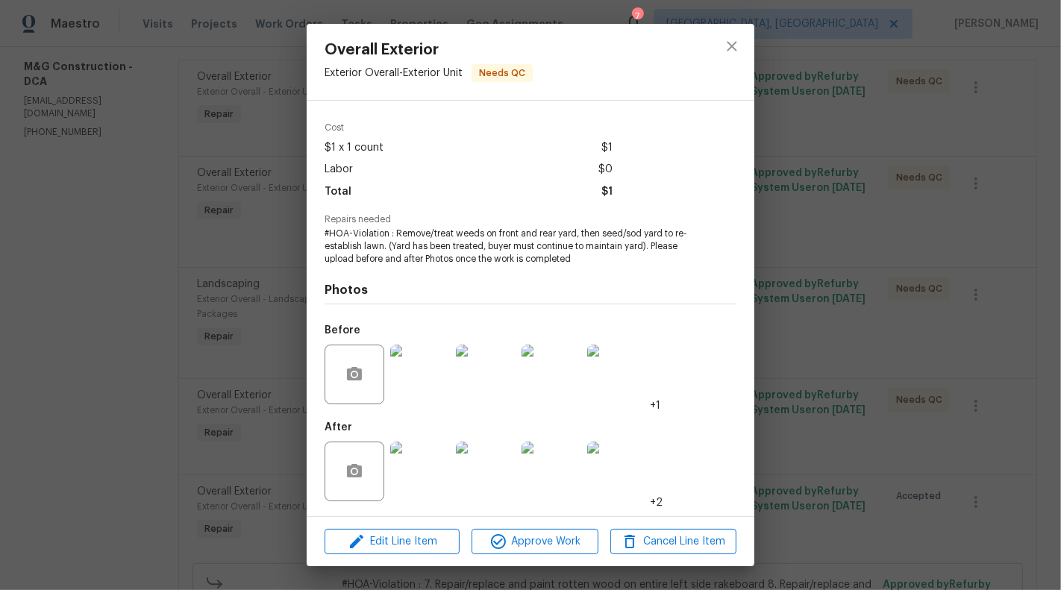
click at [203, 378] on div "Overall Exterior Exterior Overall - Exterior Unit Needs QC Vendor M&G Construct…" at bounding box center [530, 295] width 1061 height 590
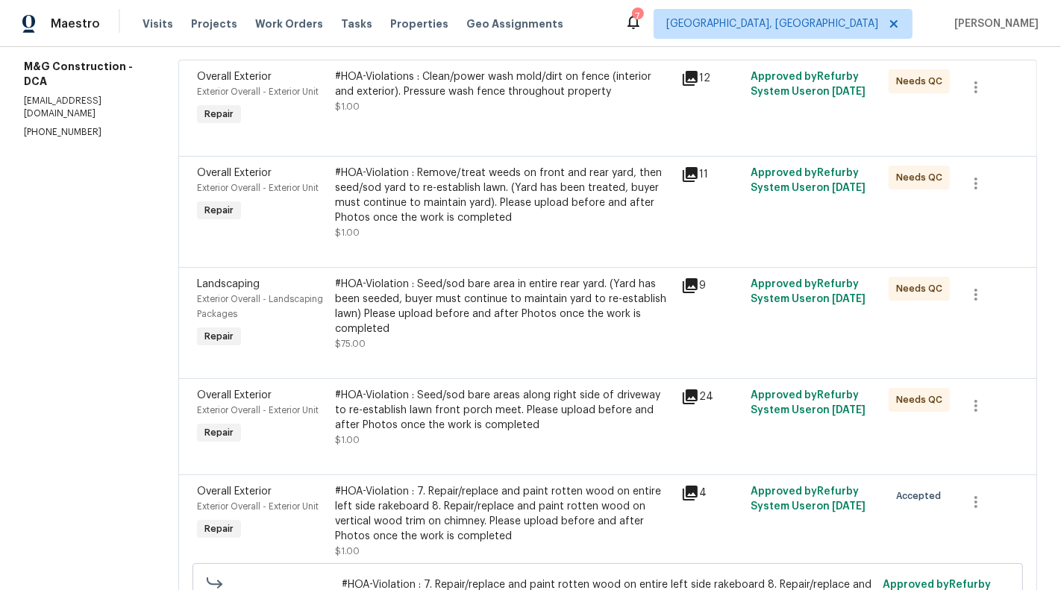
scroll to position [307, 0]
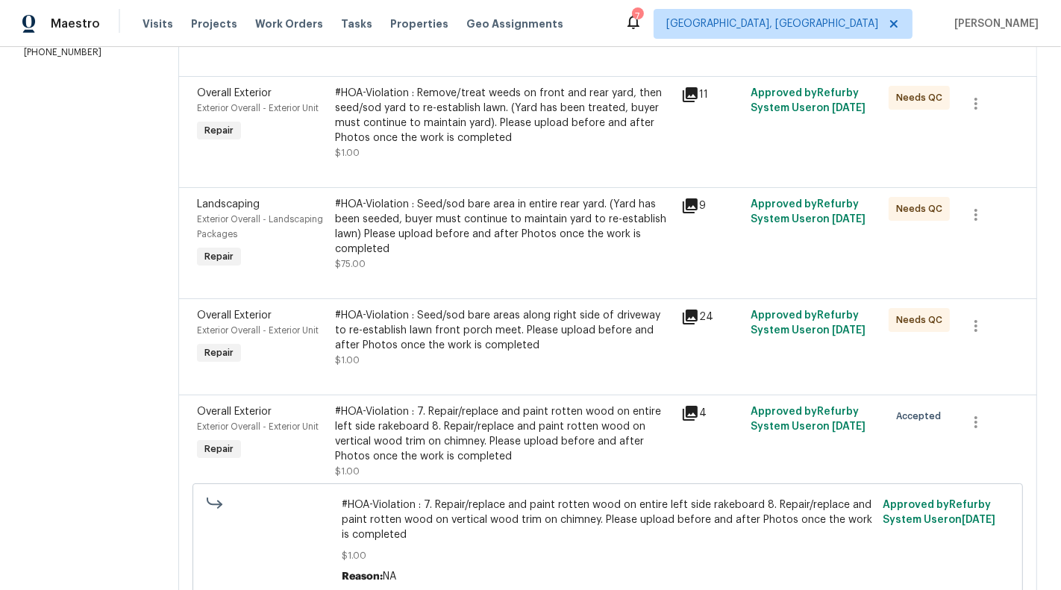
click at [459, 222] on div "#HOA-Violation : Seed/sod bare area in entire rear yard. (Yard has been seeded,…" at bounding box center [503, 227] width 337 height 60
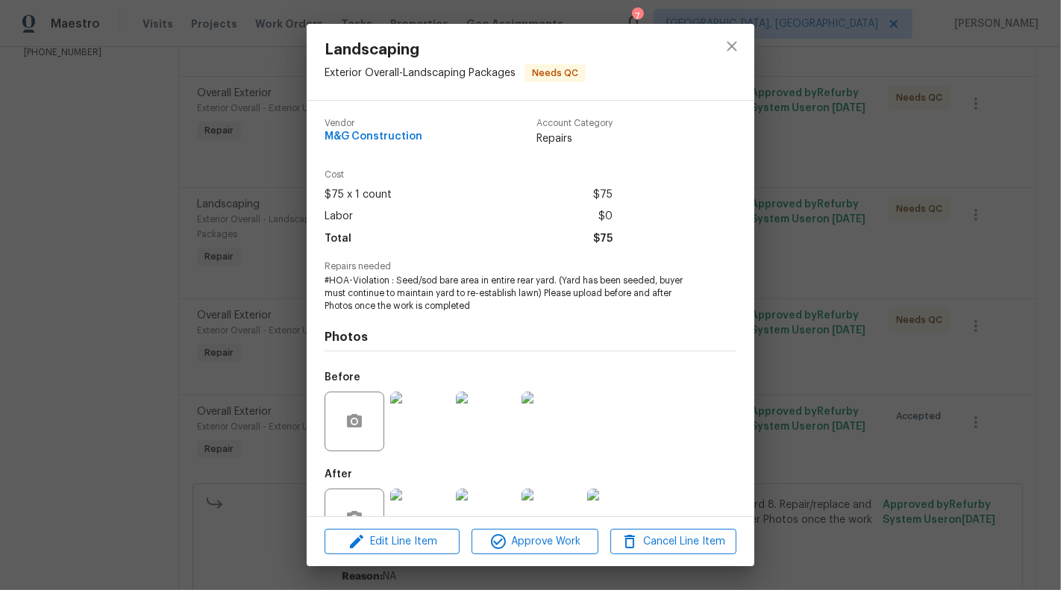
scroll to position [47, 0]
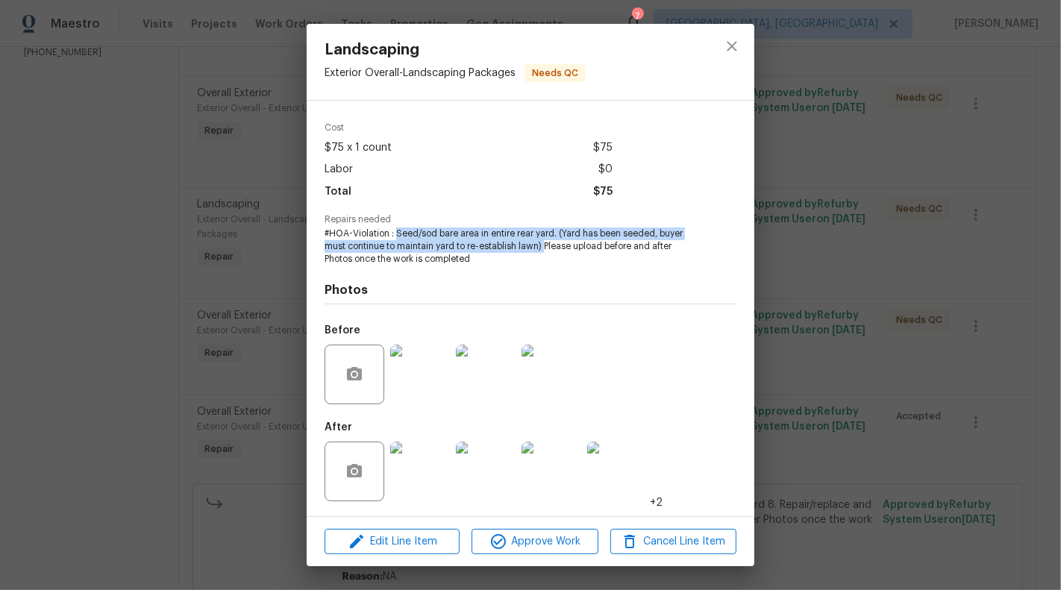
drag, startPoint x: 395, startPoint y: 234, endPoint x: 543, endPoint y: 244, distance: 148.7
click at [543, 244] on span "#HOA-Violation : Seed/sod bare area in entire rear yard. (Yard has been seeded,…" at bounding box center [509, 245] width 371 height 37
copy span "Seed/sod bare area in entire rear yard. (Yard has been seeded, buyer must conti…"
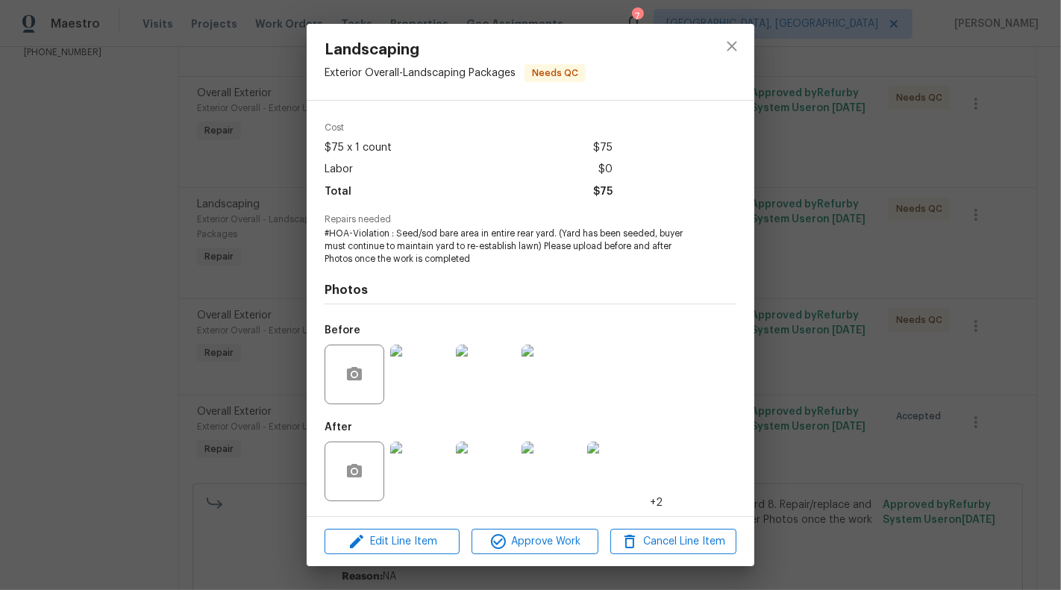
click at [251, 351] on div "Landscaping Exterior Overall - Landscaping Packages Needs QC Vendor M&G Constru…" at bounding box center [530, 295] width 1061 height 590
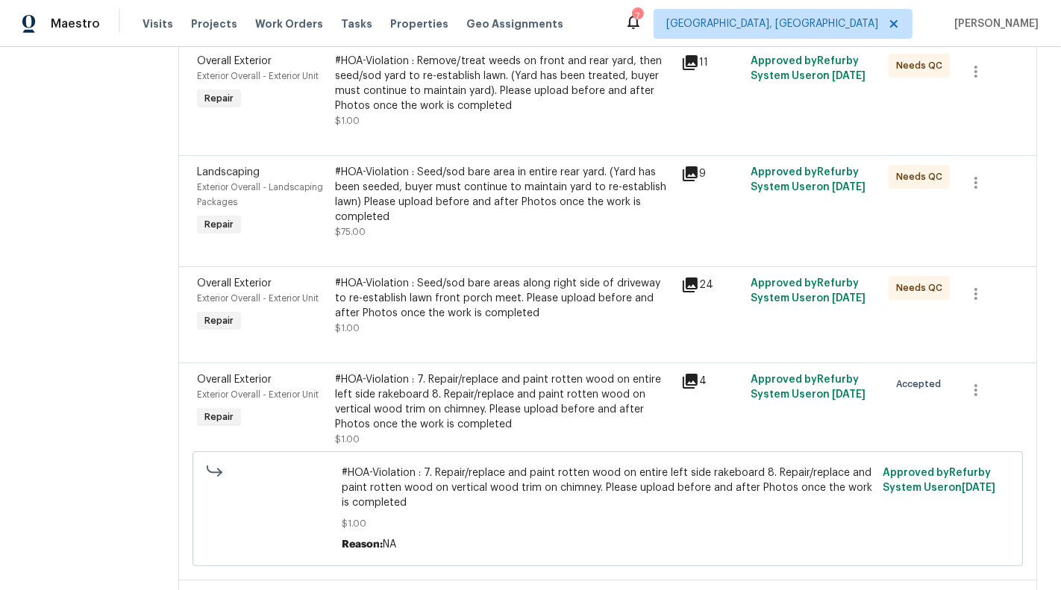
scroll to position [348, 0]
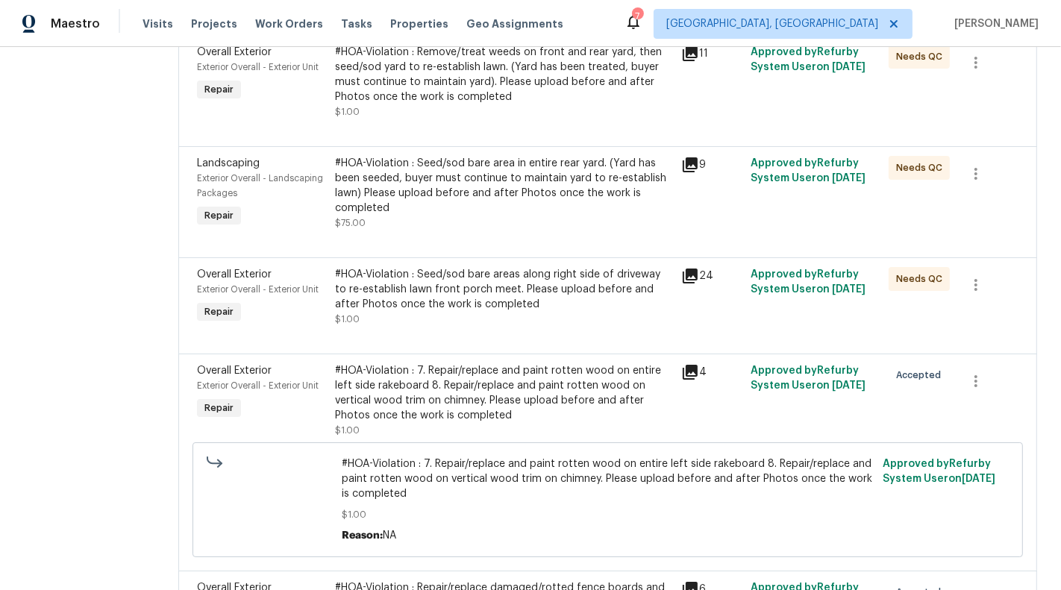
click at [483, 304] on div "#HOA-Violation : Seed/sod bare areas along right side of driveway to re-establi…" at bounding box center [503, 289] width 337 height 45
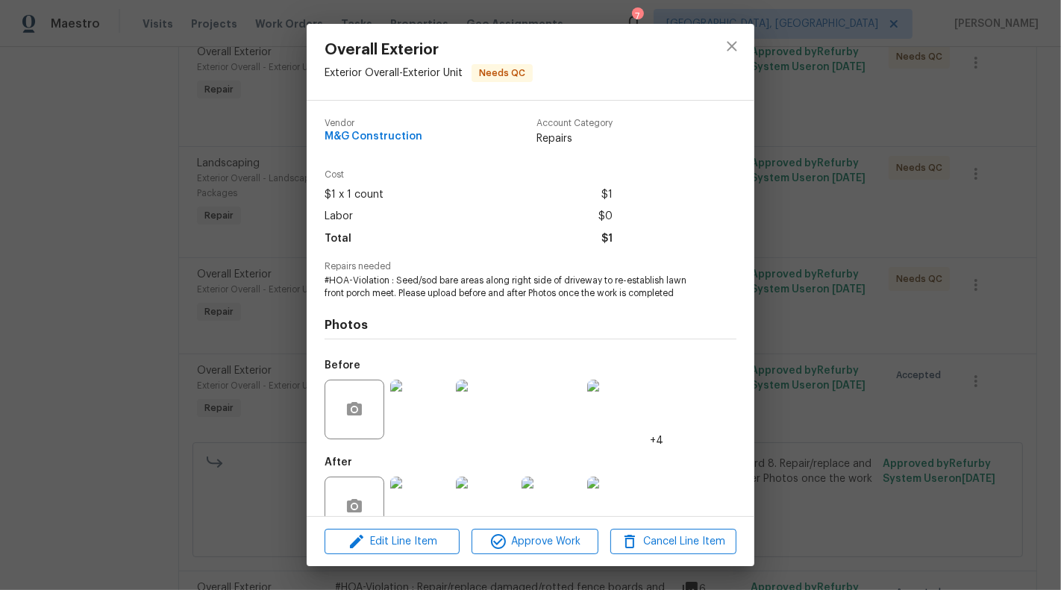
scroll to position [35, 0]
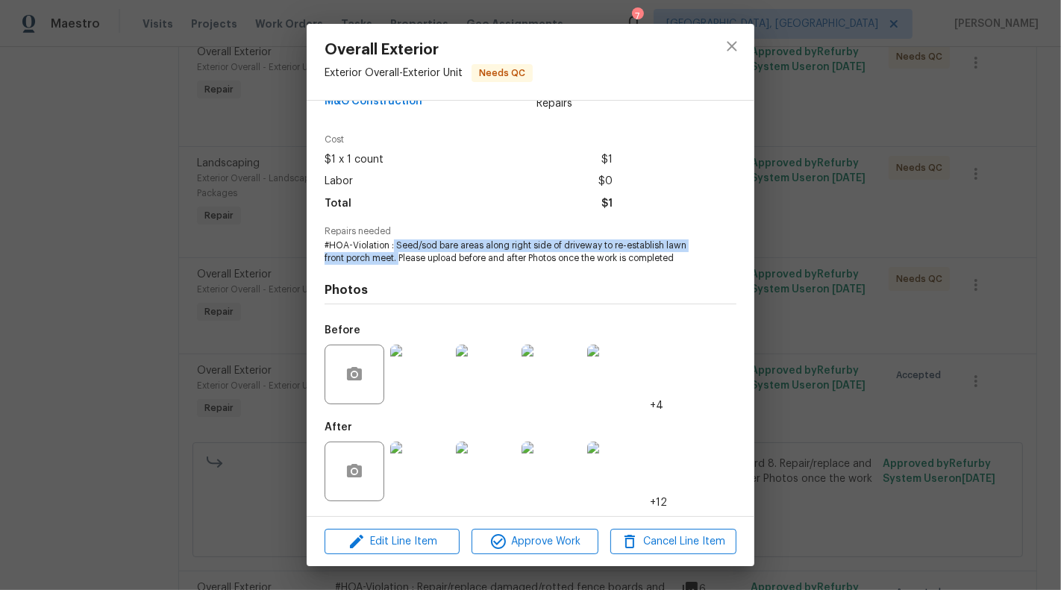
drag, startPoint x: 394, startPoint y: 245, endPoint x: 402, endPoint y: 260, distance: 17.0
click at [402, 260] on span "#HOA-Violation : Seed/sod bare areas along right side of driveway to re-establi…" at bounding box center [509, 251] width 371 height 25
copy span "Seed/sod bare areas along right side of driveway to re-establish lawn front por…"
click at [198, 395] on div "Overall Exterior Exterior Overall - Exterior Unit Needs QC Vendor M&G Construct…" at bounding box center [530, 295] width 1061 height 590
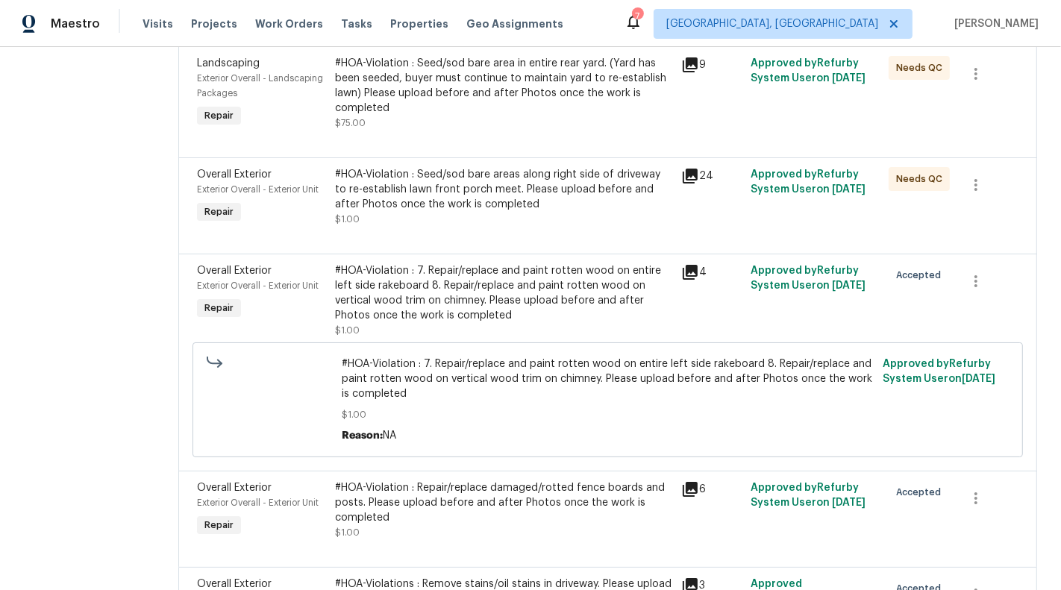
scroll to position [457, 0]
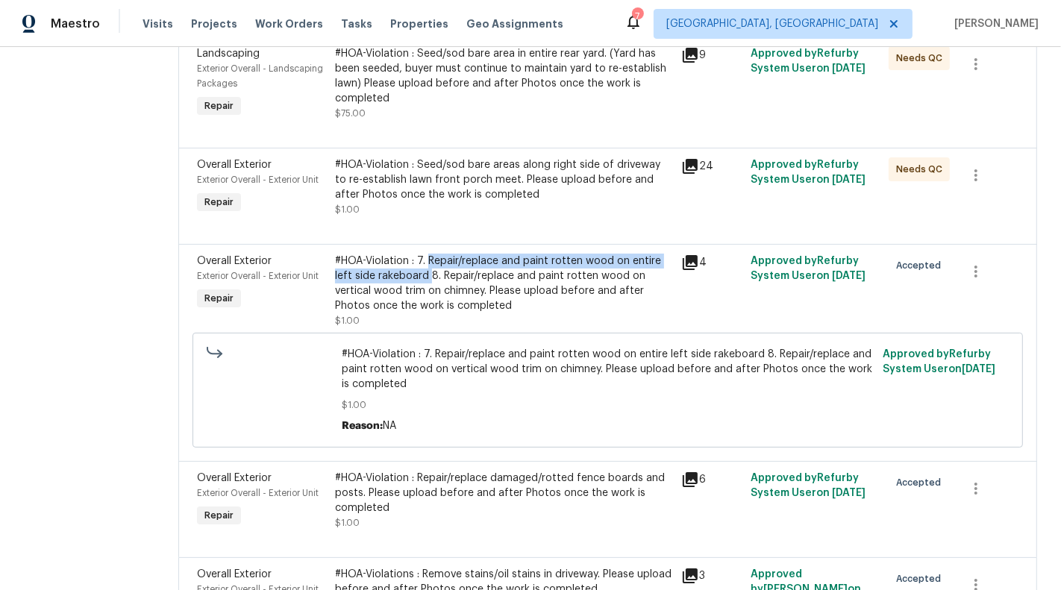
drag, startPoint x: 430, startPoint y: 258, endPoint x: 430, endPoint y: 276, distance: 17.9
click at [430, 276] on div "#HOA-Violation : 7. Repair/replace and paint rotten wood on entire left side ra…" at bounding box center [503, 284] width 337 height 60
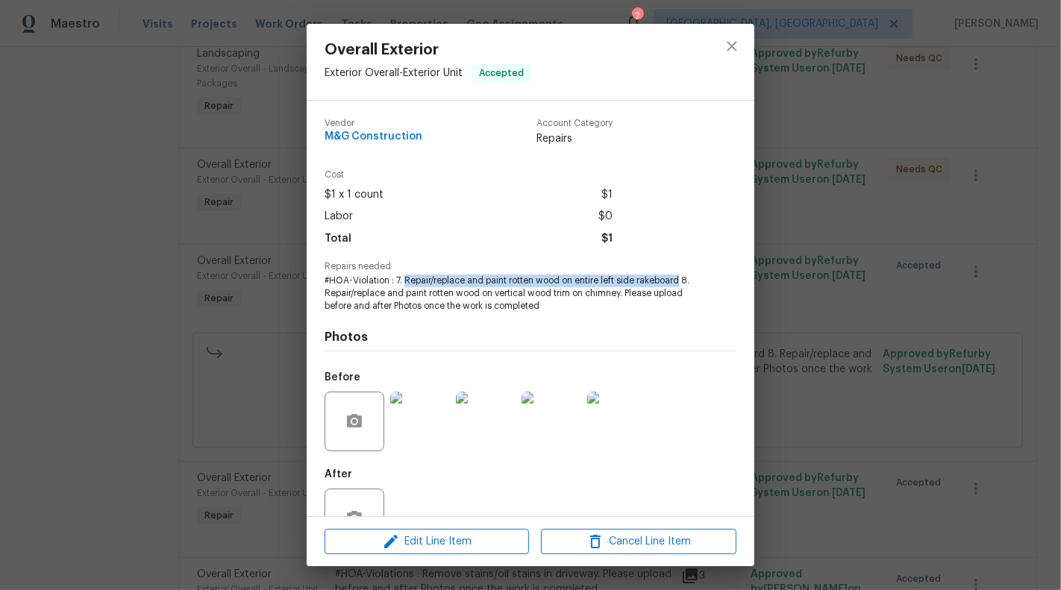
drag, startPoint x: 406, startPoint y: 280, endPoint x: 679, endPoint y: 278, distance: 273.0
click at [679, 278] on span "#HOA-Violation : 7. Repair/replace and paint rotten wood on entire left side ra…" at bounding box center [509, 292] width 371 height 37
copy span "Repair/replace and paint rotten wood on entire left side rakeboard"
click at [667, 291] on span "#HOA-Violation : 7. Repair/replace and paint rotten wood on entire left side ra…" at bounding box center [509, 292] width 371 height 37
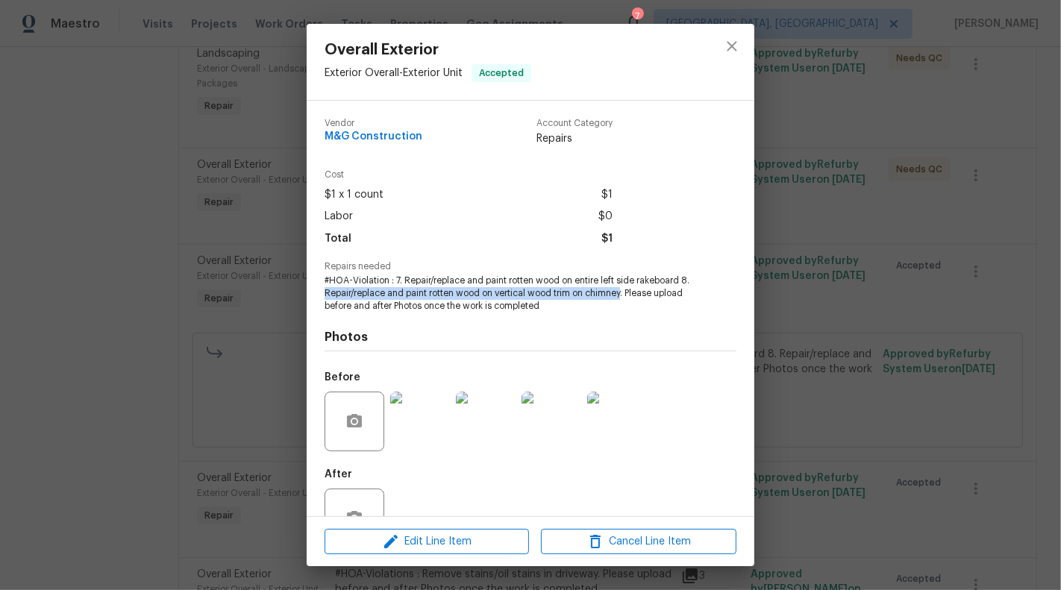
drag, startPoint x: 323, startPoint y: 295, endPoint x: 622, endPoint y: 295, distance: 299.1
click at [622, 295] on div "Vendor M&G Construction Account Category Repairs Cost $1 x 1 count $1 Labor $0 …" at bounding box center [530, 308] width 447 height 415
copy span "Repair/replace and paint rotten wood on vertical wood trim on chimney"
click at [2, 411] on div "Overall Exterior Exterior Overall - Exterior Unit Accepted Vendor M&G Construct…" at bounding box center [530, 295] width 1061 height 590
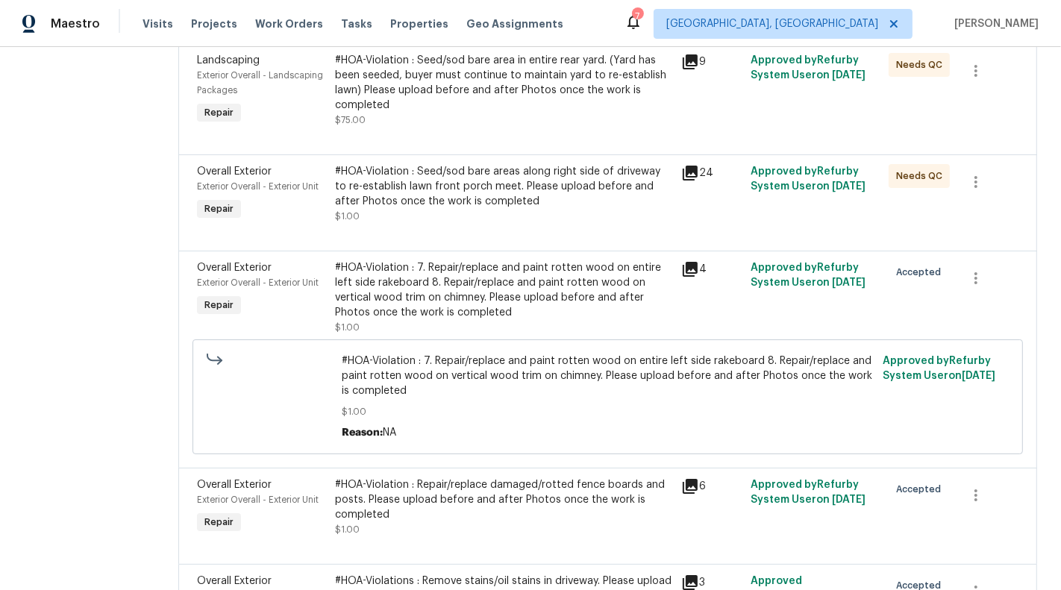
scroll to position [0, 0]
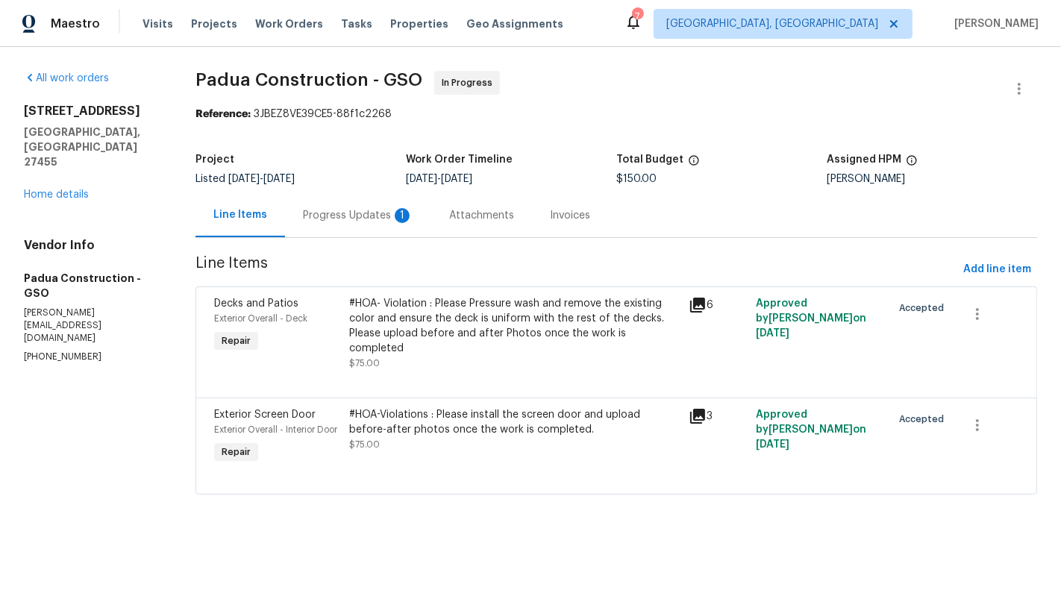
click at [380, 213] on div "Progress Updates 1" at bounding box center [358, 215] width 110 height 15
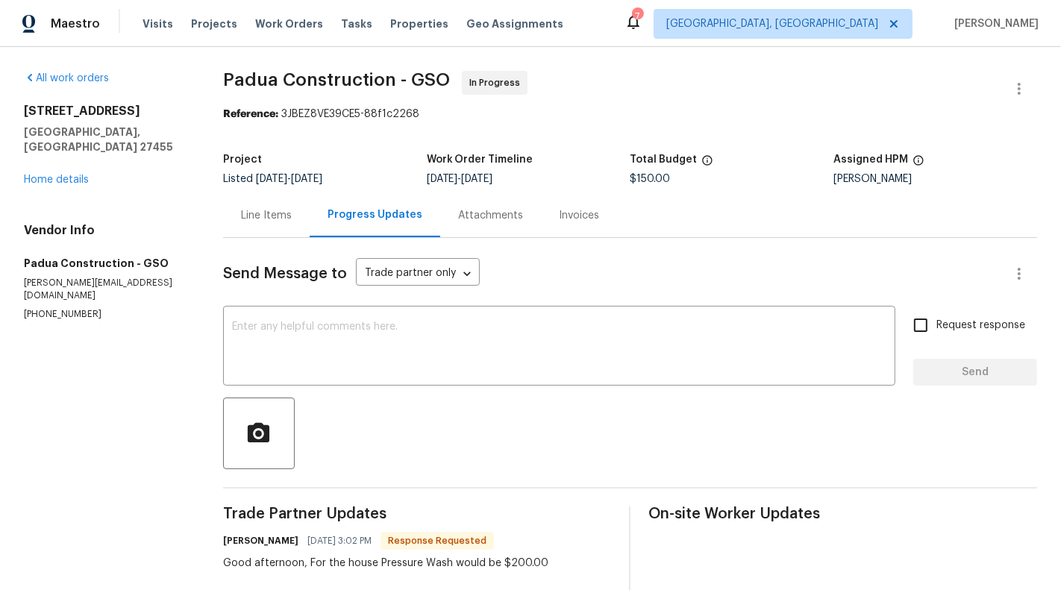
scroll to position [67, 0]
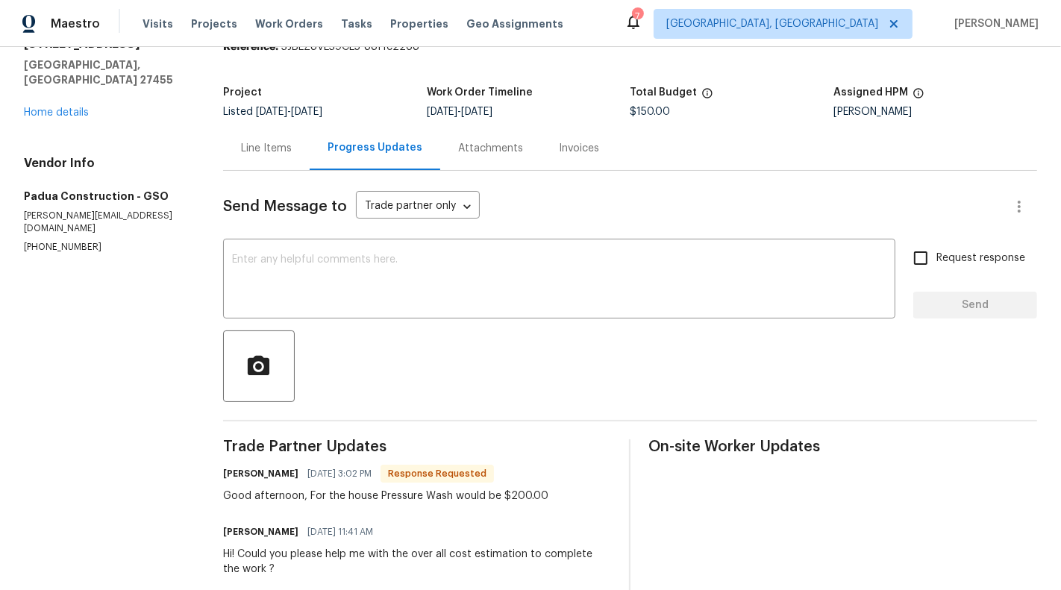
click at [281, 163] on div "Line Items" at bounding box center [266, 148] width 87 height 44
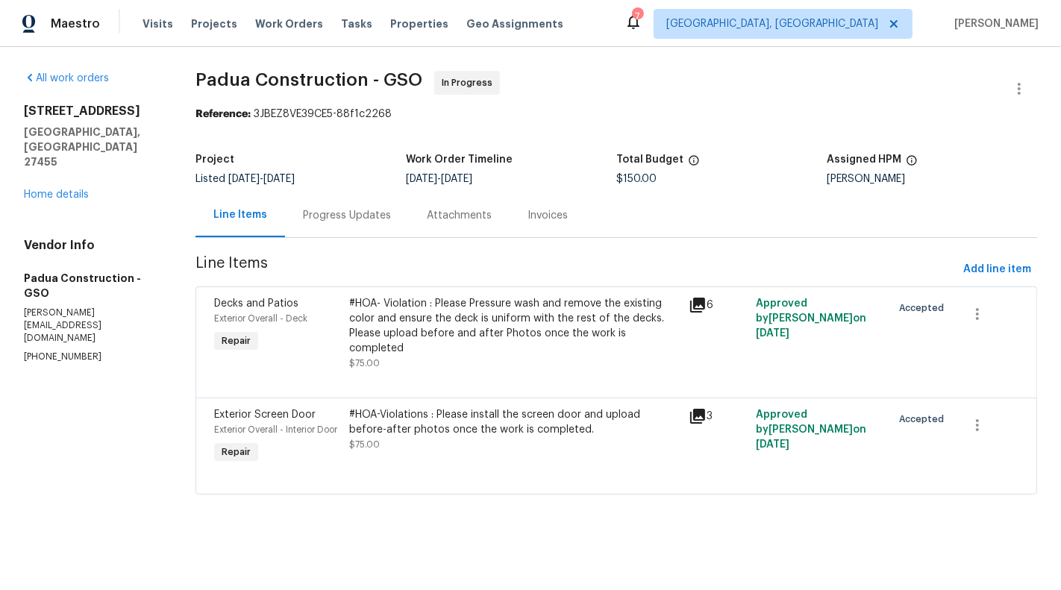
click at [513, 342] on div "#HOA- Violation : Please Pressure wash and remove the existing color and ensure…" at bounding box center [514, 333] width 330 height 75
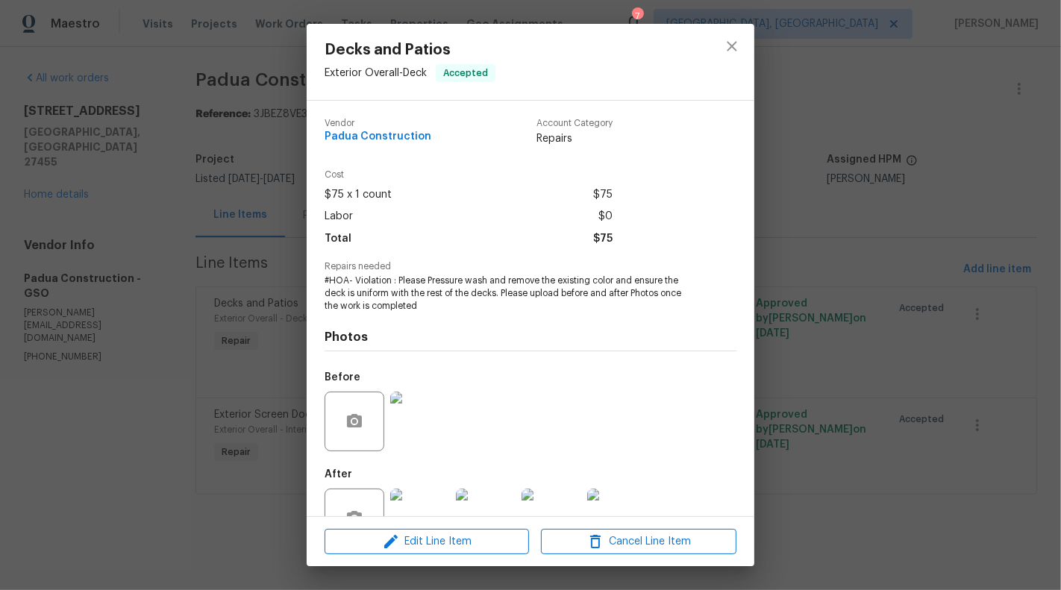
scroll to position [47, 0]
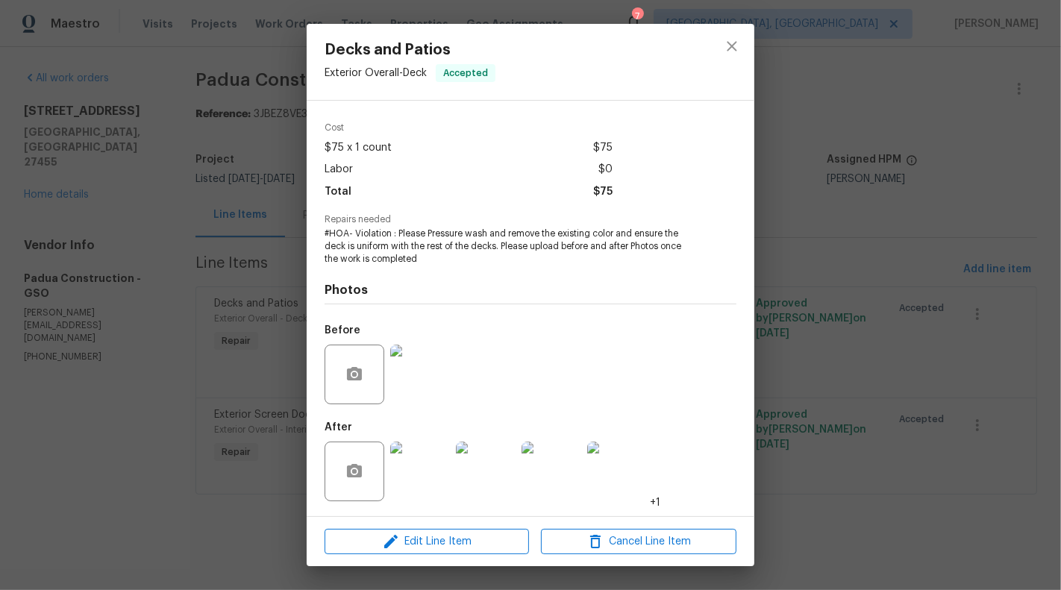
click at [432, 483] on img at bounding box center [420, 472] width 60 height 60
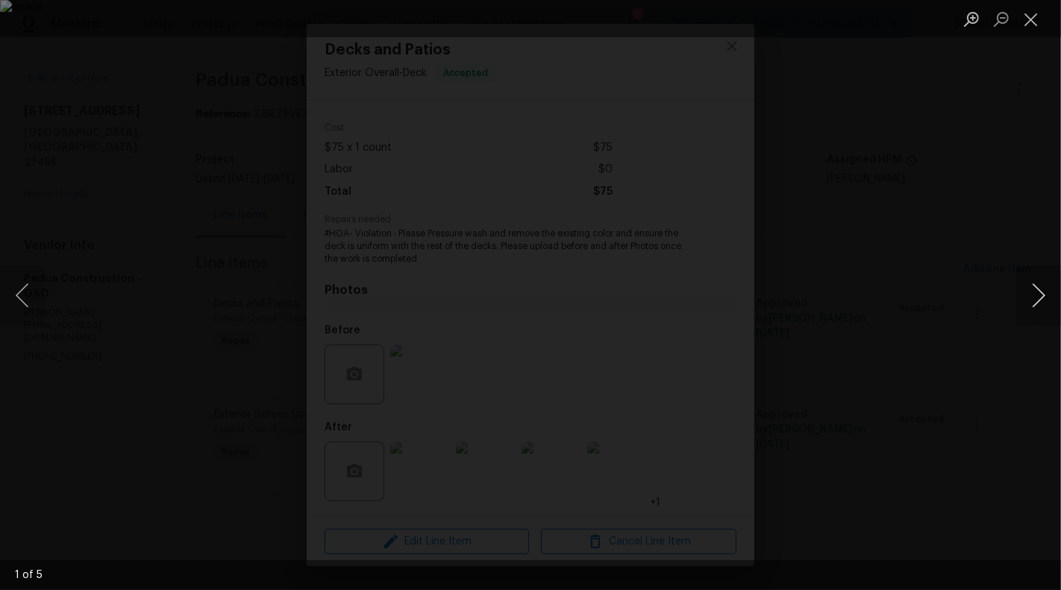
click at [1046, 290] on button "Next image" at bounding box center [1038, 296] width 45 height 60
click at [1046, 295] on button "Next image" at bounding box center [1038, 296] width 45 height 60
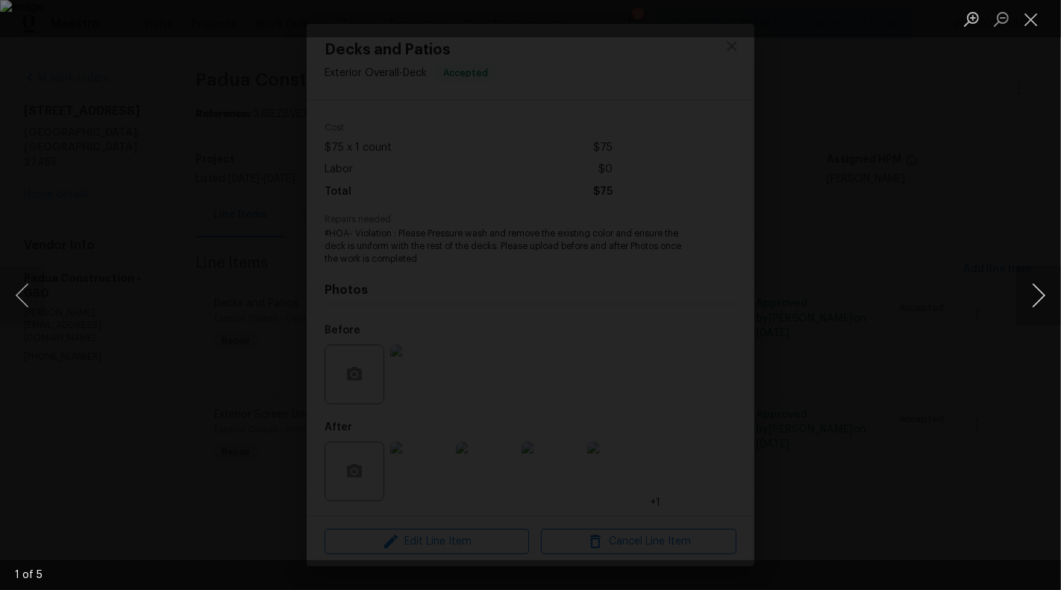
click at [1046, 295] on button "Next image" at bounding box center [1038, 296] width 45 height 60
click at [1026, 28] on button "Close lightbox" at bounding box center [1031, 19] width 30 height 26
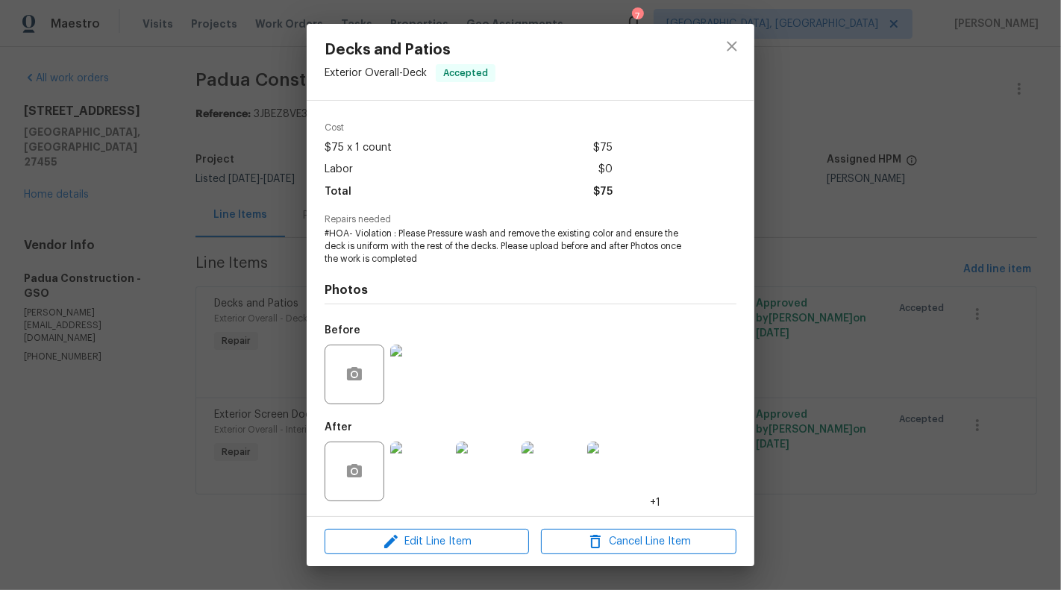
click at [418, 377] on img at bounding box center [420, 375] width 60 height 60
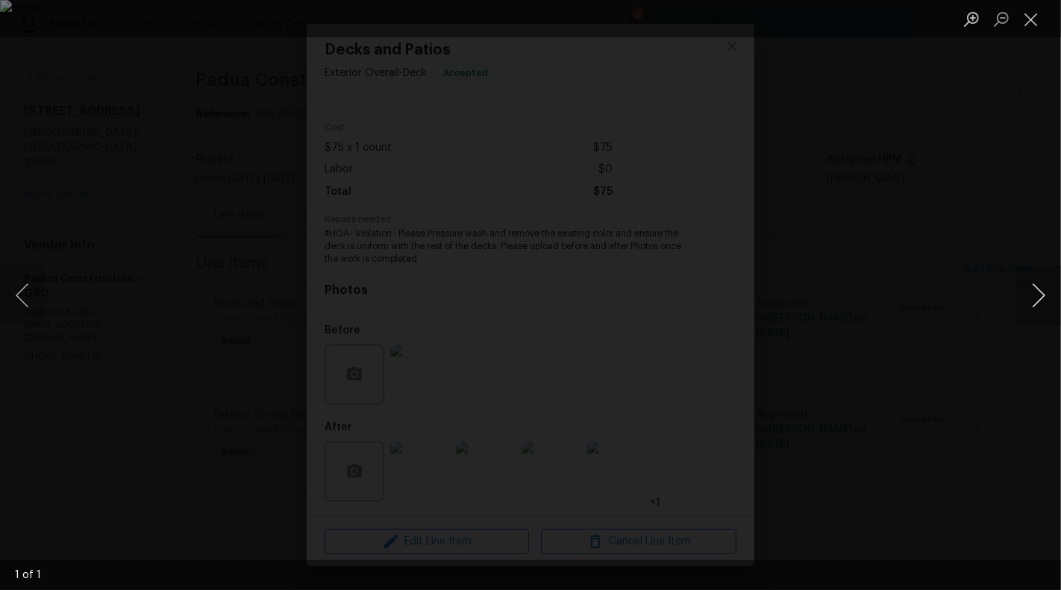
click at [1040, 301] on button "Next image" at bounding box center [1038, 296] width 45 height 60
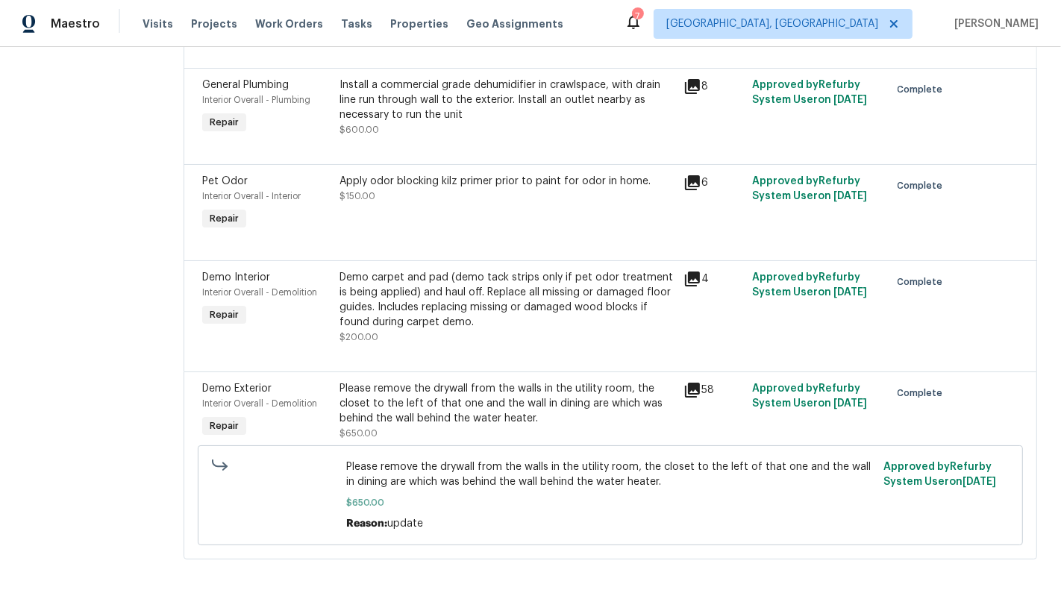
scroll to position [58, 0]
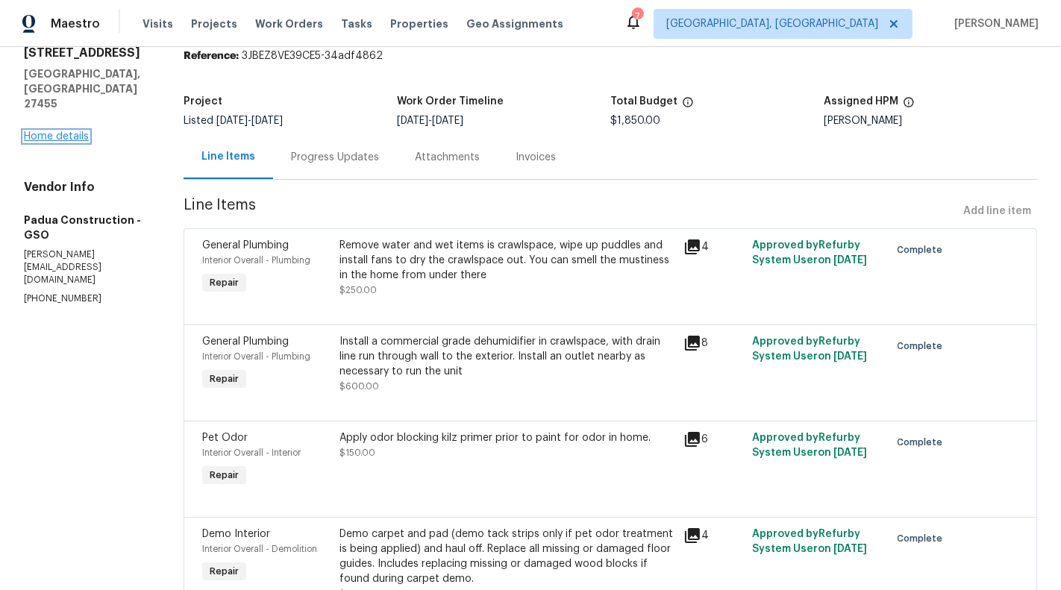
click at [44, 131] on link "Home details" at bounding box center [56, 136] width 65 height 10
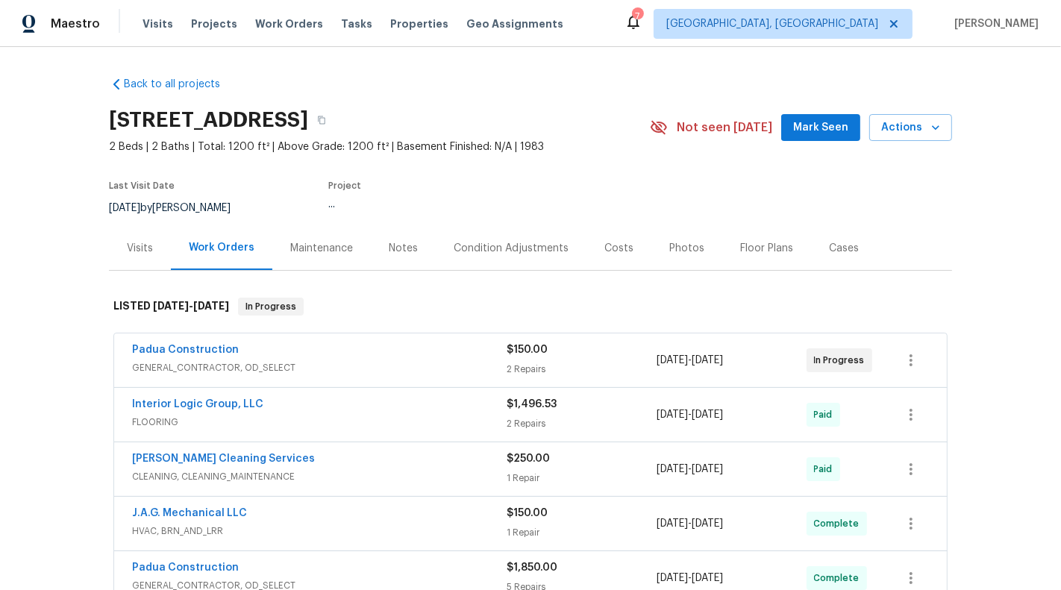
click at [581, 377] on div "Padua Construction GENERAL_CONTRACTOR, OD_SELECT $150.00 2 Repairs [DATE] - [DA…" at bounding box center [530, 360] width 832 height 54
click at [556, 364] on div "2 Repairs" at bounding box center [581, 369] width 150 height 15
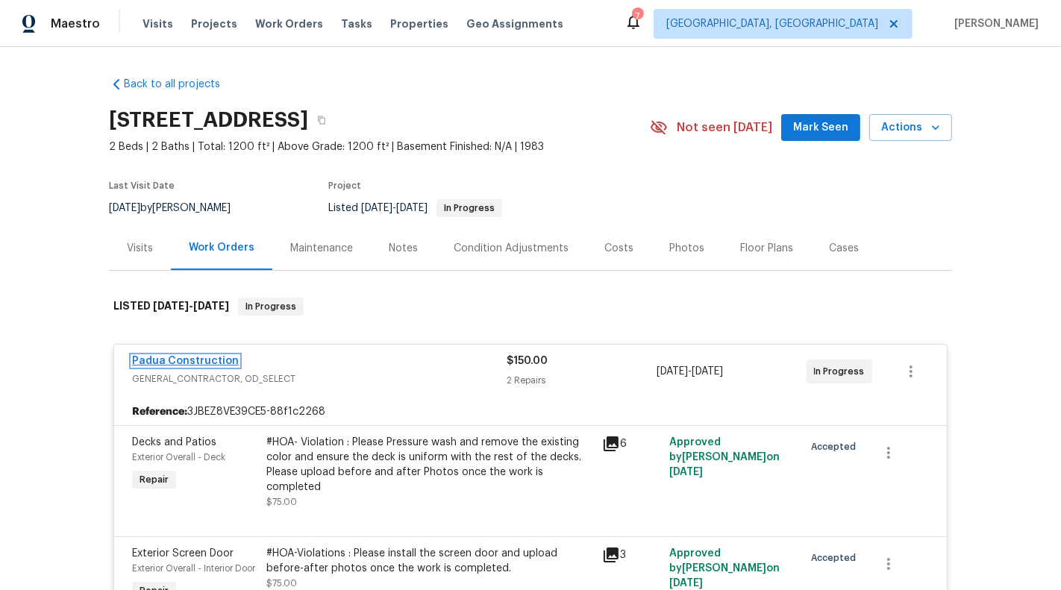
click at [195, 362] on link "Padua Construction" at bounding box center [185, 361] width 107 height 10
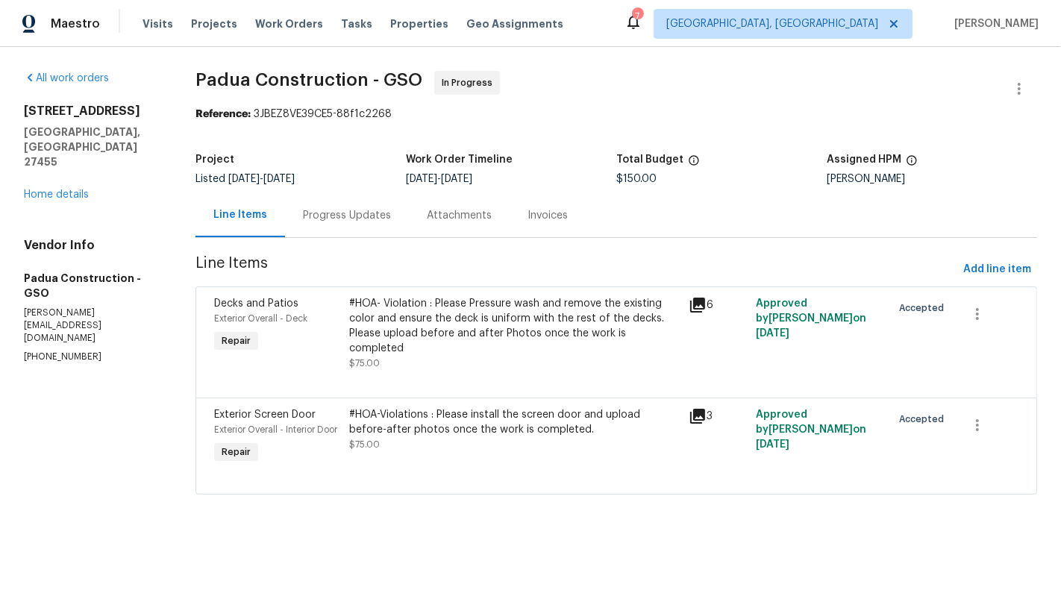
click at [335, 232] on div "Progress Updates" at bounding box center [347, 215] width 124 height 44
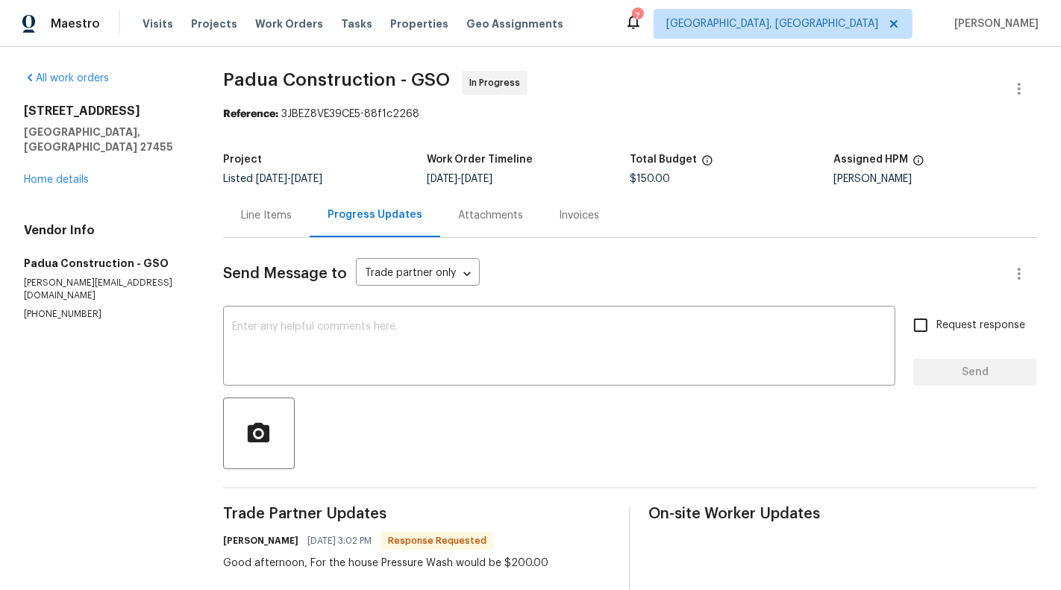
click at [252, 224] on div "Line Items" at bounding box center [266, 215] width 87 height 44
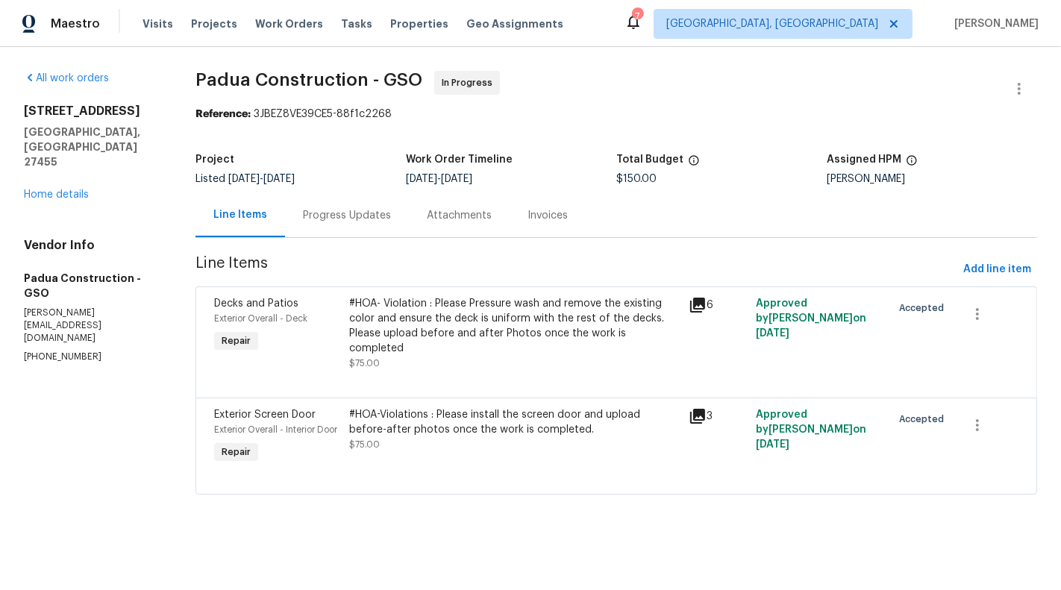
click at [540, 407] on div "#HOA-Violations : Please install the screen door and upload before-after photos…" at bounding box center [514, 422] width 330 height 30
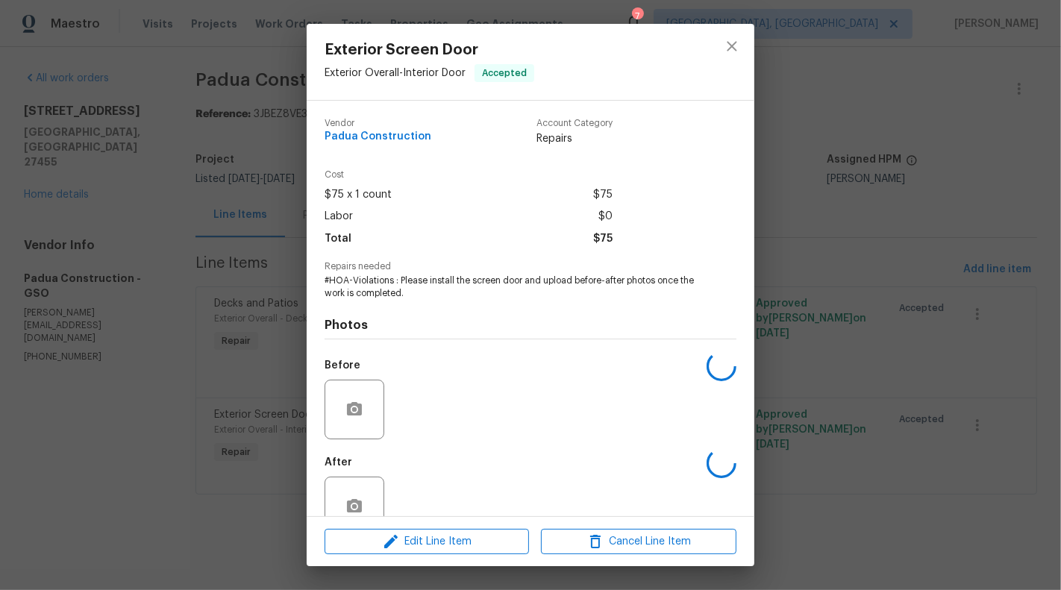
scroll to position [35, 0]
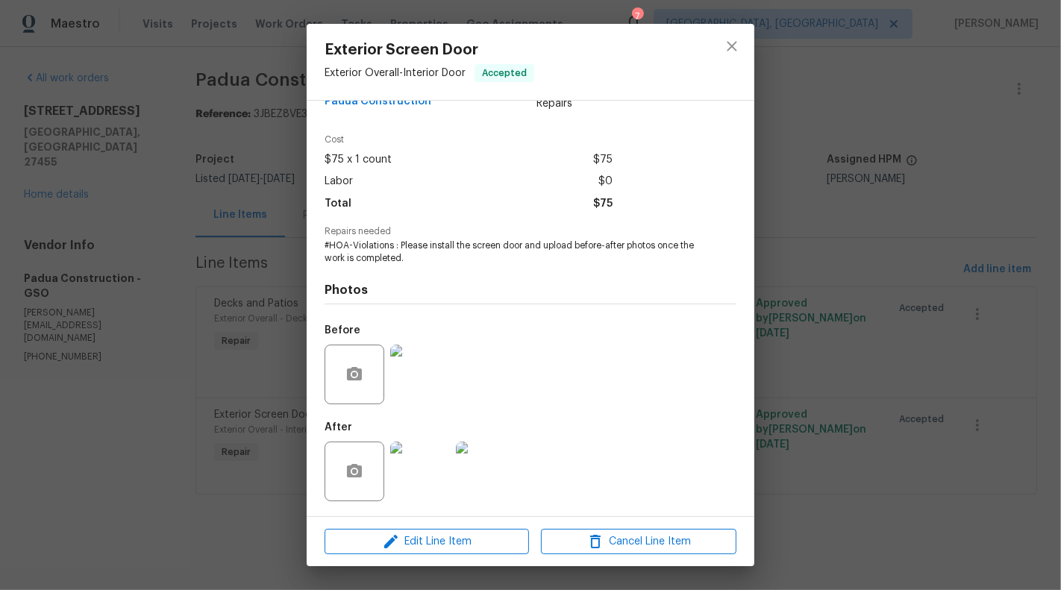
click at [416, 387] on img at bounding box center [420, 375] width 60 height 60
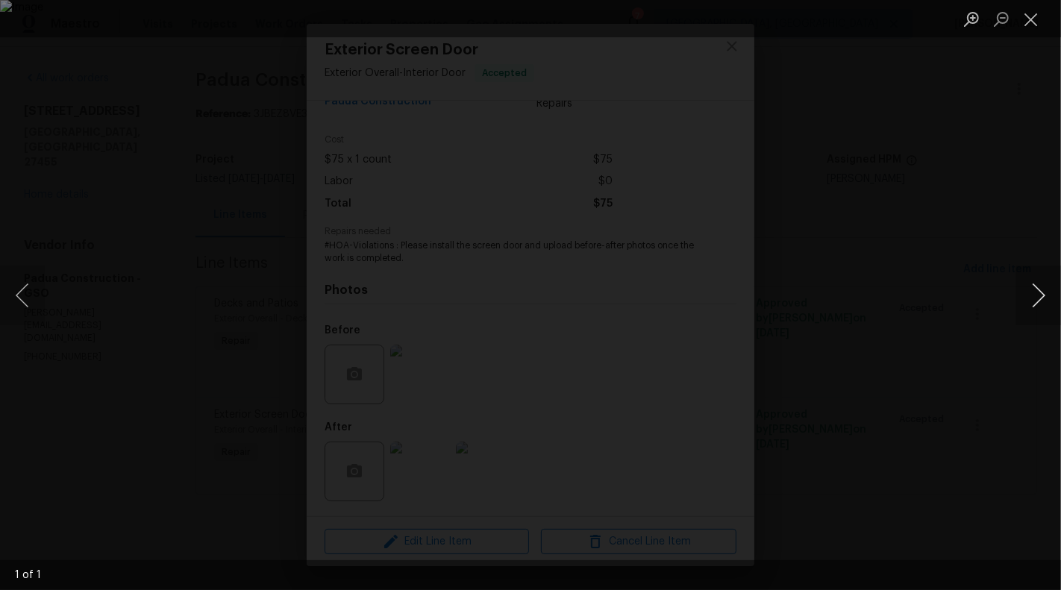
click at [1046, 300] on button "Next image" at bounding box center [1038, 296] width 45 height 60
click at [980, 204] on div "Lightbox" at bounding box center [530, 295] width 1061 height 590
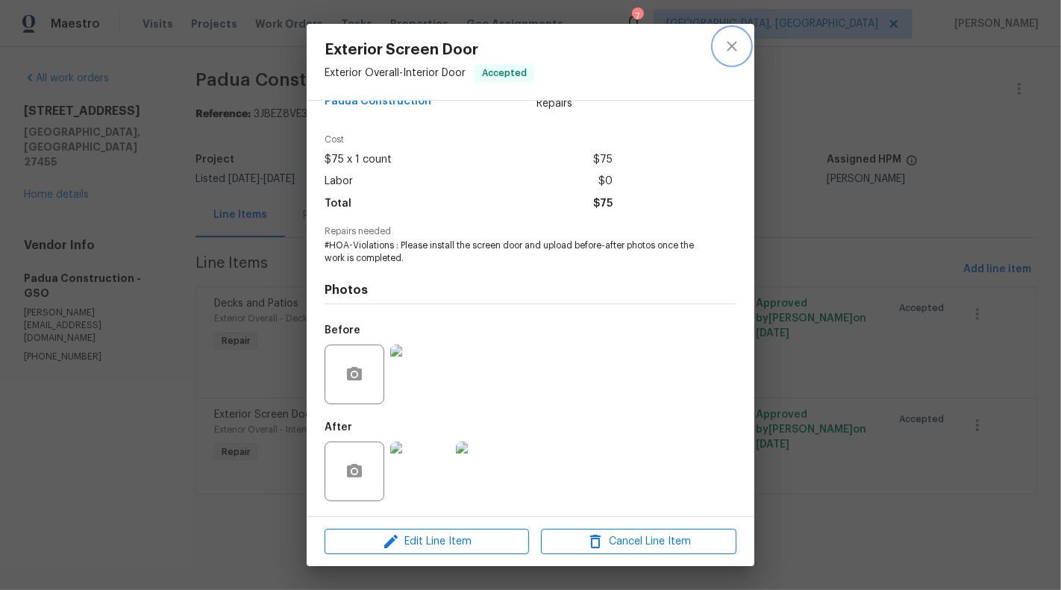
click at [728, 51] on icon "close" at bounding box center [731, 46] width 10 height 10
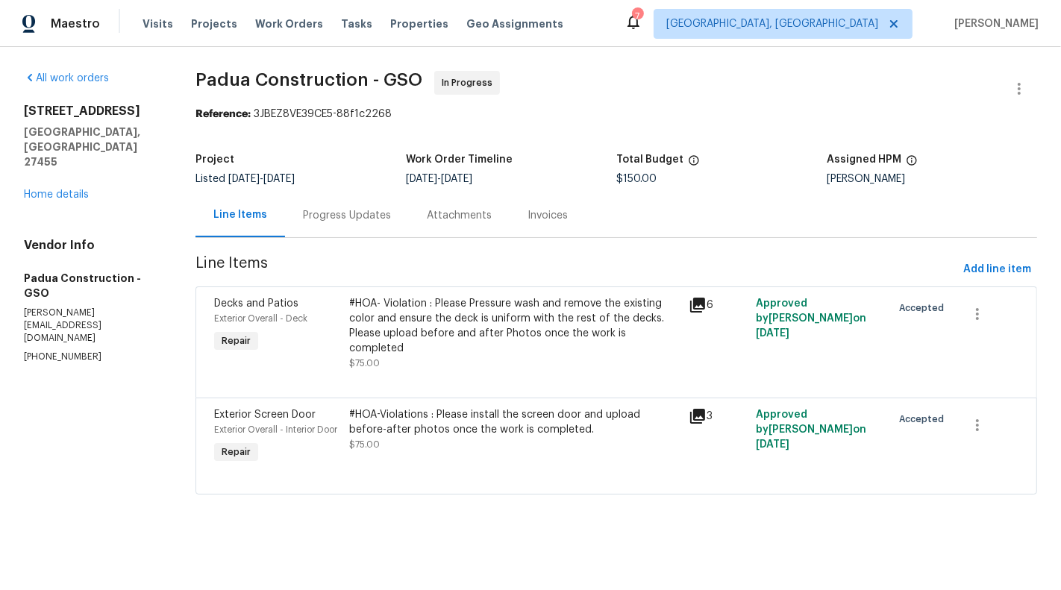
click at [46, 351] on p "[PHONE_NUMBER]" at bounding box center [92, 357] width 136 height 13
copy p "[PHONE_NUMBER]"
click at [469, 407] on div "#HOA-Violations : Please install the screen door and upload before-after photos…" at bounding box center [514, 422] width 330 height 30
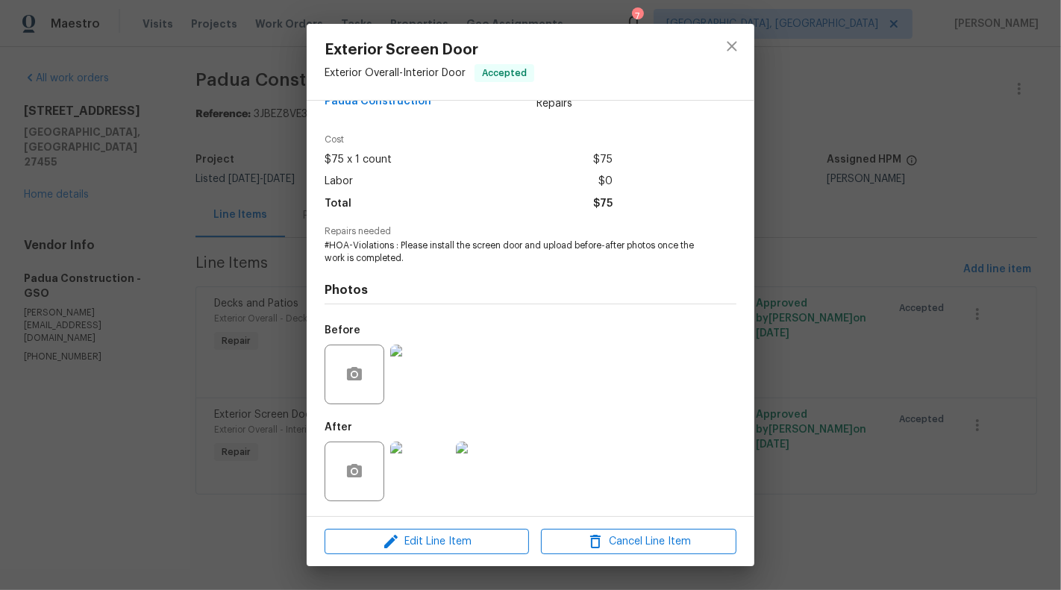
click at [433, 470] on img at bounding box center [420, 472] width 60 height 60
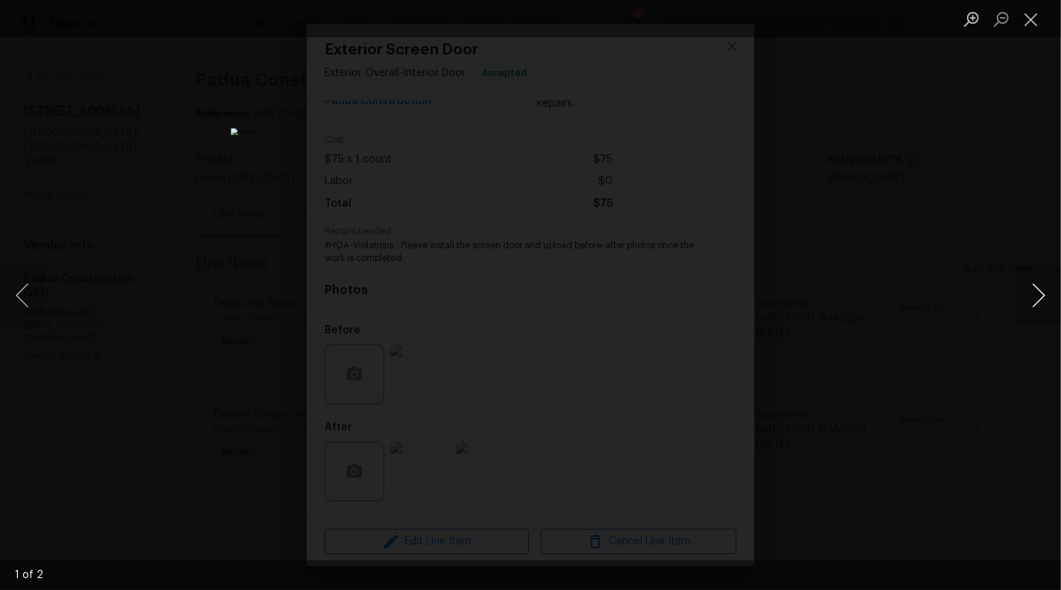
click at [1029, 305] on button "Next image" at bounding box center [1038, 296] width 45 height 60
click at [1032, 23] on button "Close lightbox" at bounding box center [1031, 19] width 30 height 26
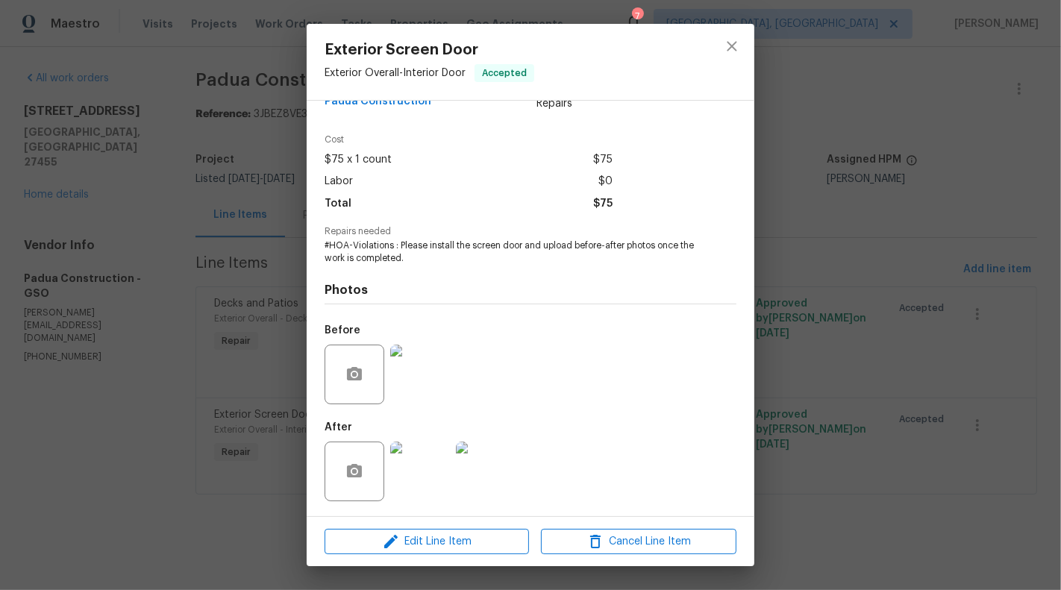
click at [271, 274] on div "Exterior Screen Door Exterior Overall - Interior Door Accepted Vendor Padua Con…" at bounding box center [530, 295] width 1061 height 590
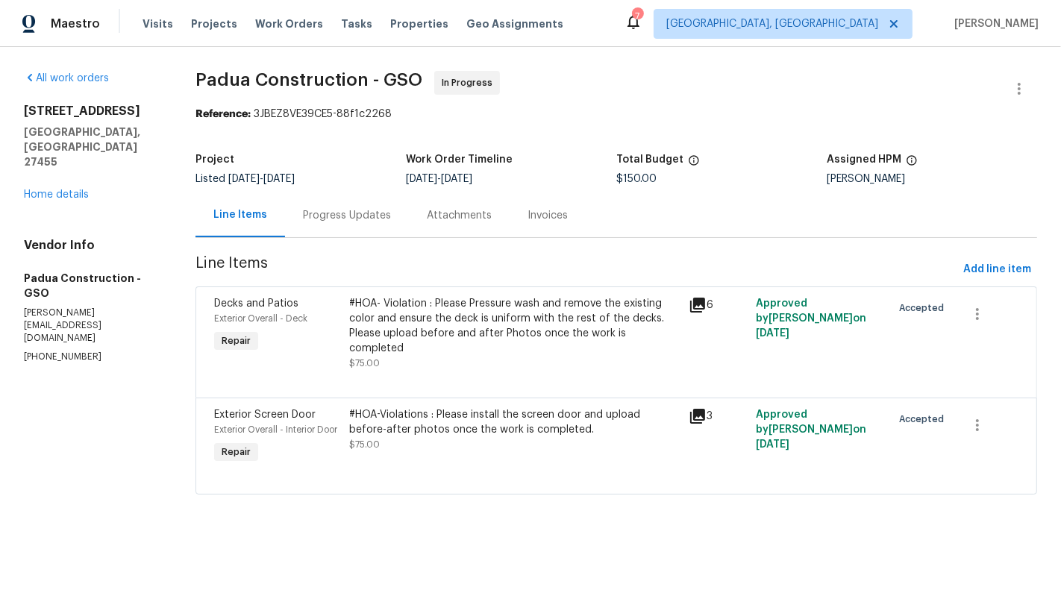
click at [333, 216] on div "Progress Updates" at bounding box center [347, 215] width 88 height 15
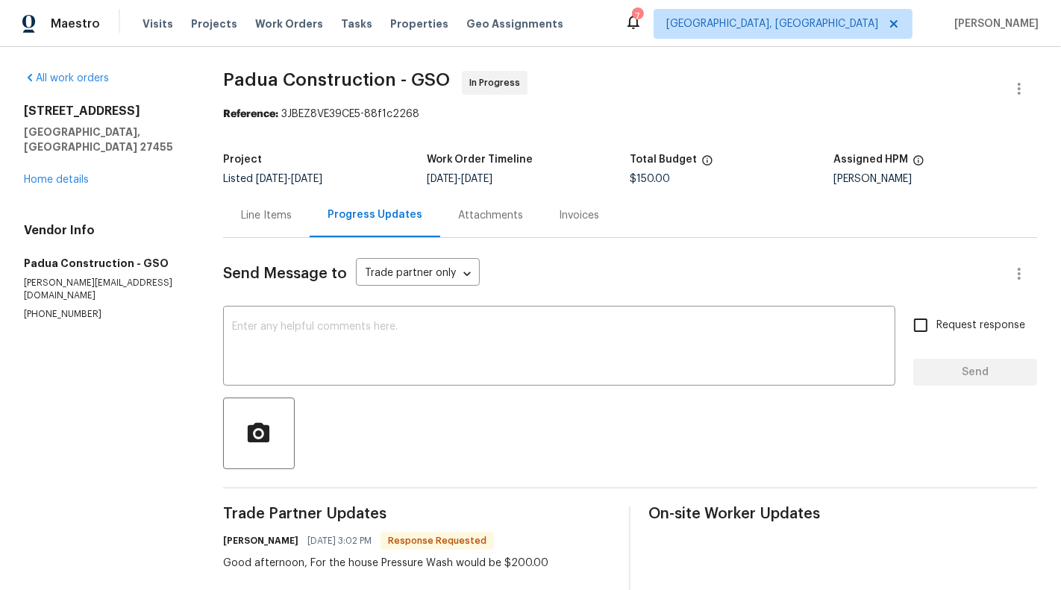
scroll to position [65, 0]
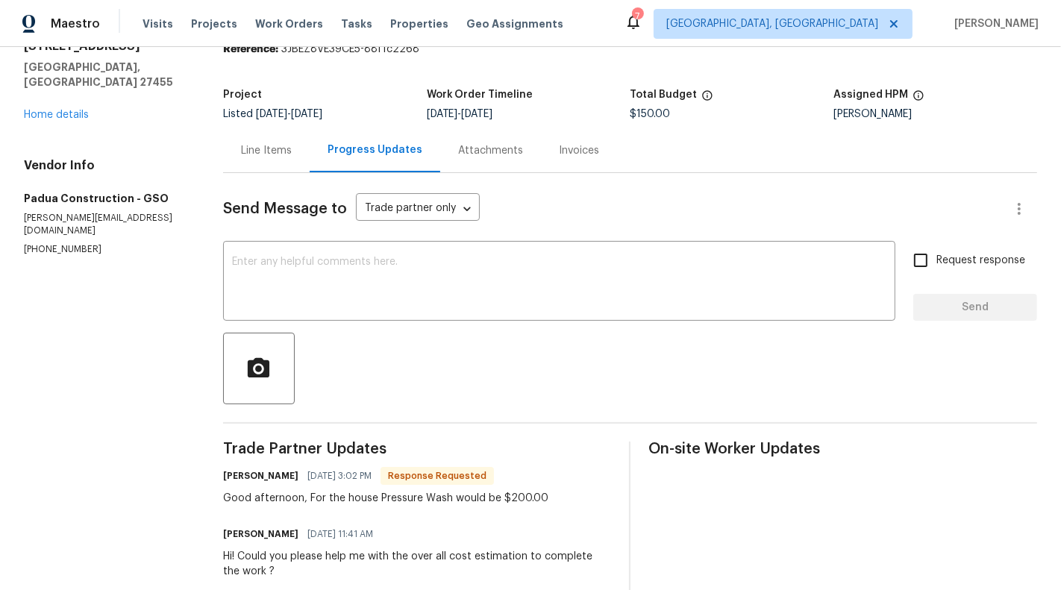
click at [266, 169] on div "Line Items" at bounding box center [266, 150] width 87 height 44
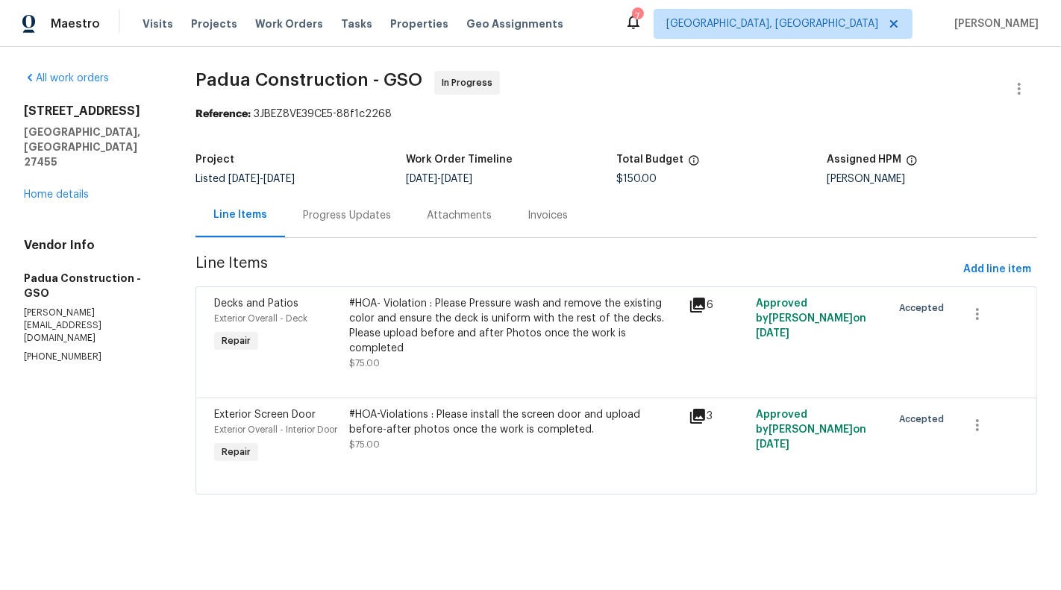
click at [45, 351] on p "[PHONE_NUMBER]" at bounding box center [92, 357] width 136 height 13
copy p "[PHONE_NUMBER]"
click at [357, 178] on div "Listed [DATE] - [DATE]" at bounding box center [300, 179] width 210 height 10
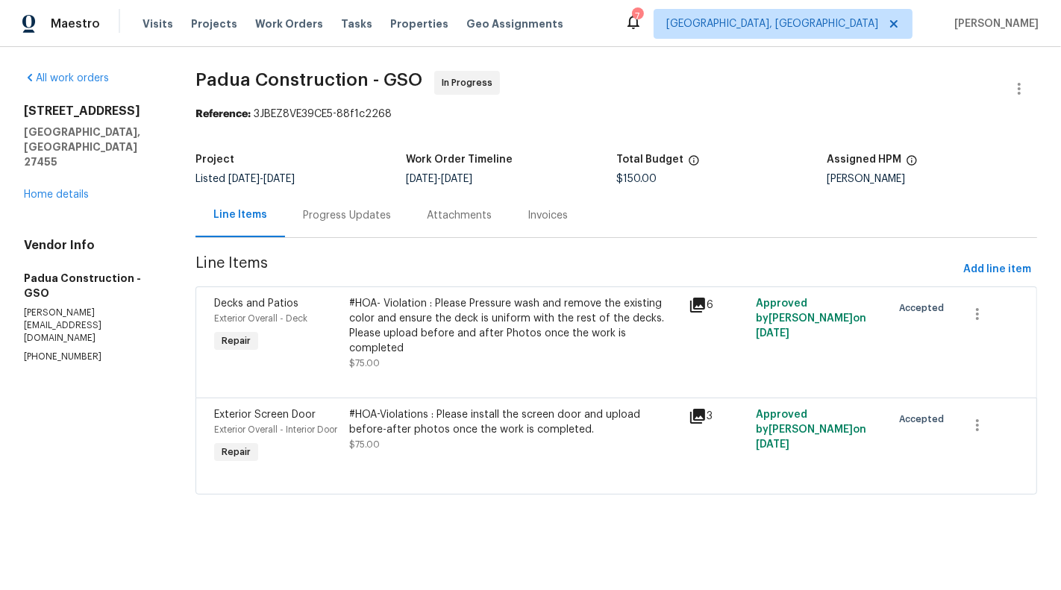
click at [350, 228] on div "Progress Updates" at bounding box center [347, 215] width 124 height 44
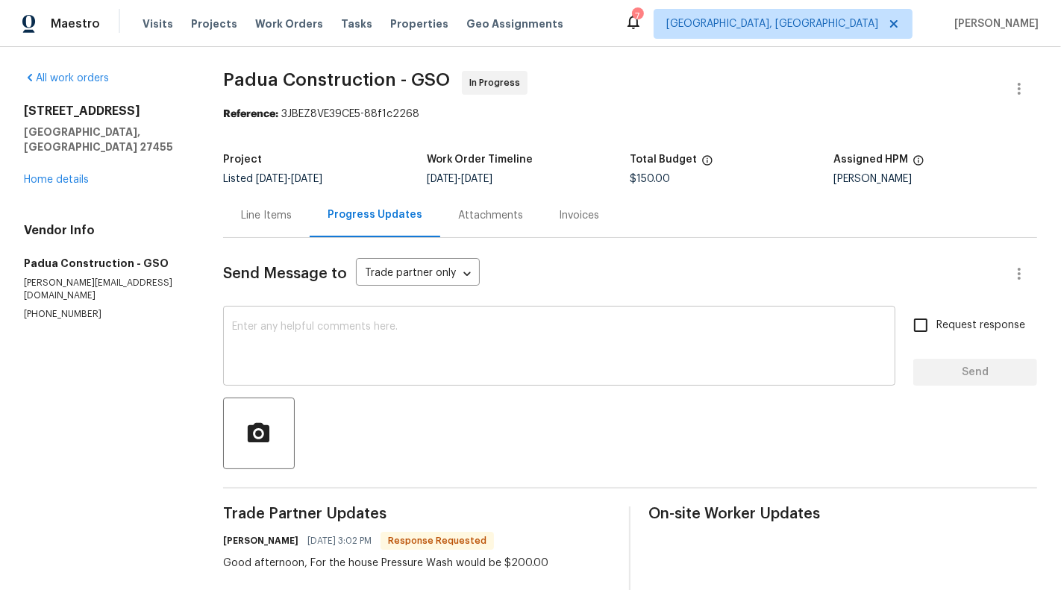
click at [418, 354] on textarea at bounding box center [559, 347] width 654 height 52
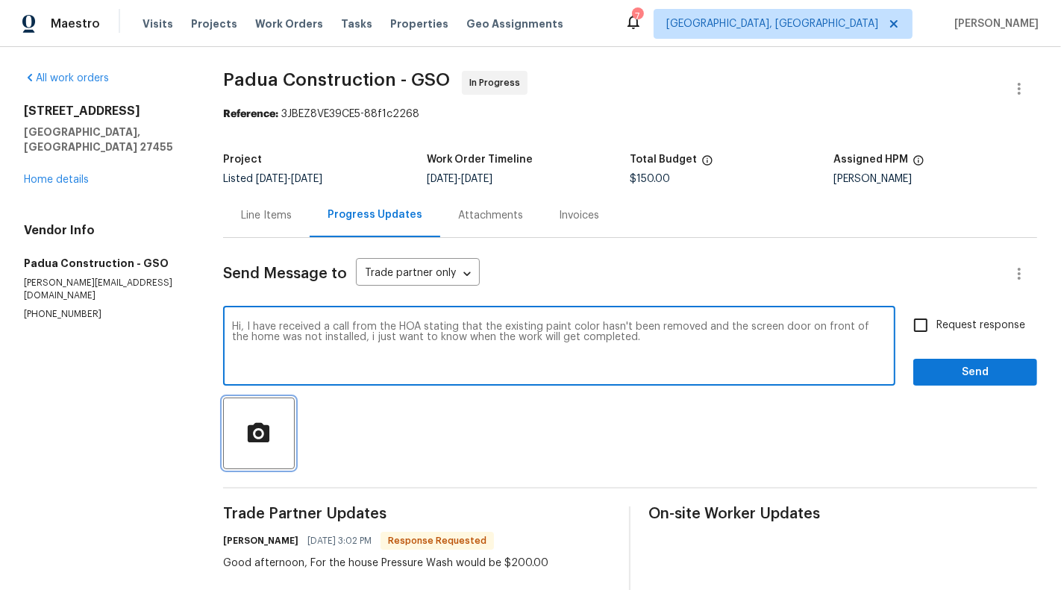
click at [265, 433] on icon "button" at bounding box center [258, 434] width 26 height 26
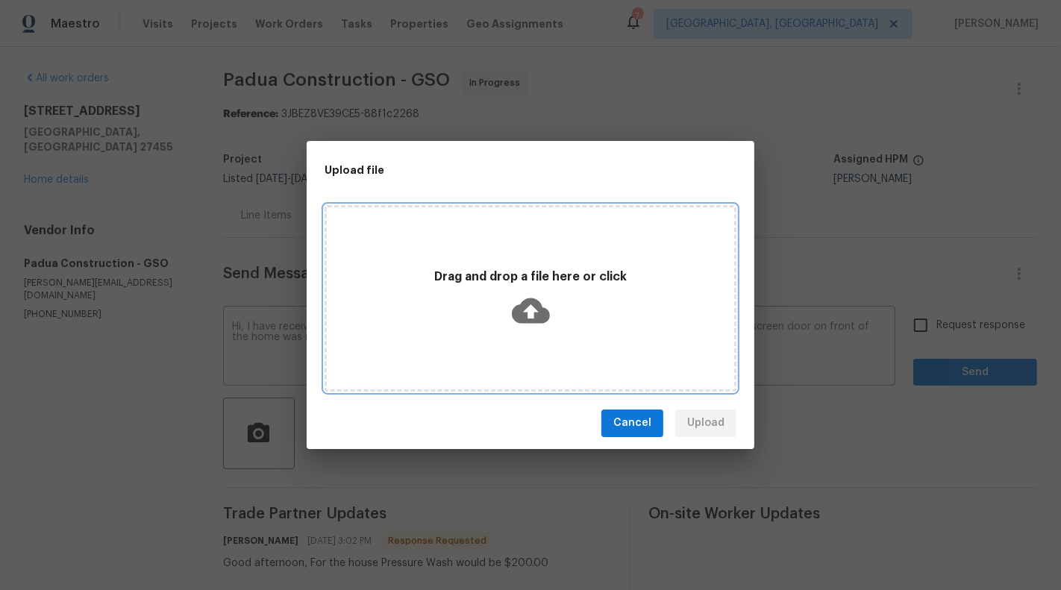
click at [523, 311] on icon at bounding box center [531, 311] width 38 height 38
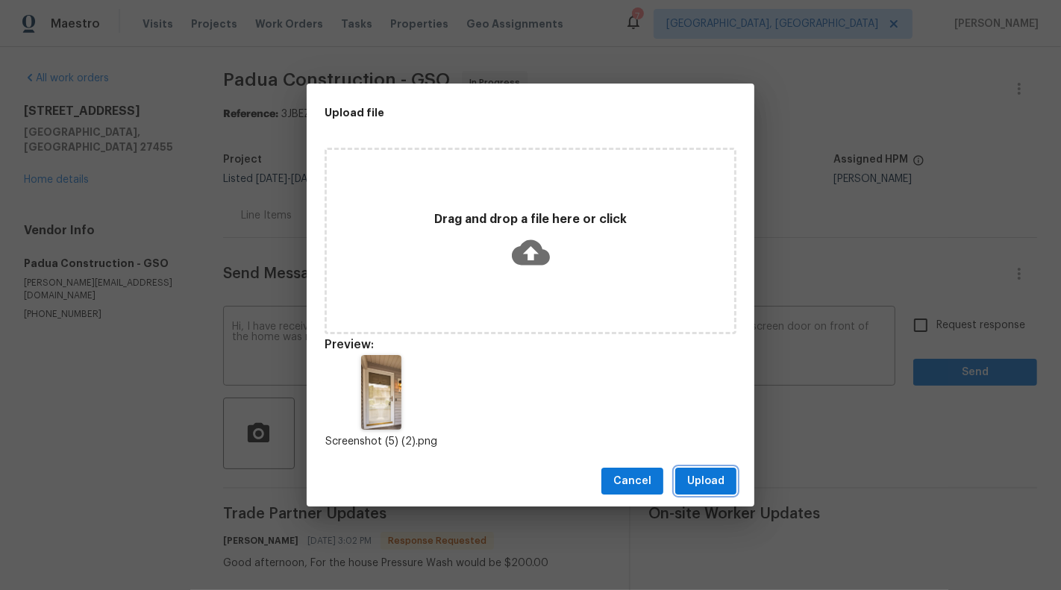
click at [717, 481] on span "Upload" at bounding box center [705, 481] width 37 height 19
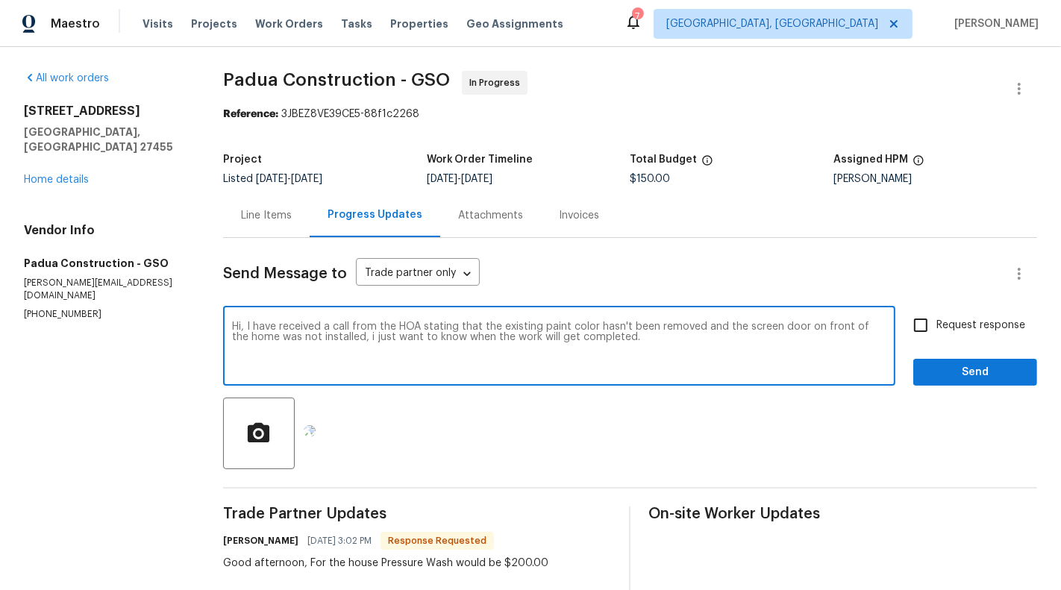
click at [627, 341] on textarea "Hi, I have received a call from the HOA stating that the existing paint color h…" at bounding box center [559, 347] width 654 height 52
type textarea "Hi, I have received a call from the HOA stating that the existing paint color h…"
click at [987, 328] on span "Request response" at bounding box center [980, 326] width 89 height 16
click at [936, 328] on input "Request response" at bounding box center [920, 325] width 31 height 31
checkbox input "true"
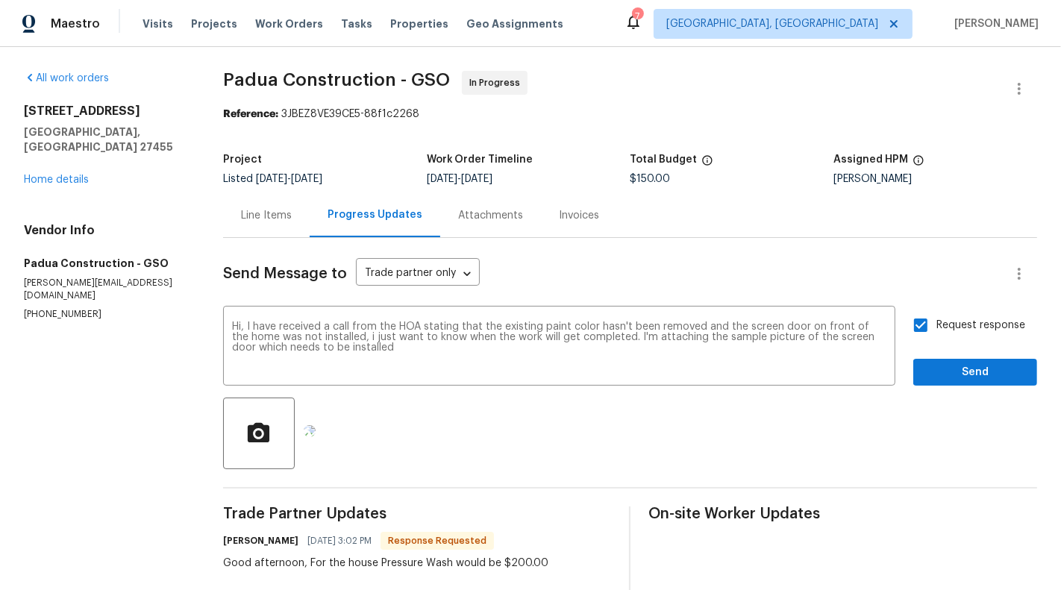
click at [987, 353] on div "Request response Send" at bounding box center [975, 348] width 124 height 76
click at [985, 356] on div "Request response Send" at bounding box center [975, 348] width 124 height 76
click at [999, 362] on button "Send" at bounding box center [975, 373] width 124 height 28
